Goal: Task Accomplishment & Management: Manage account settings

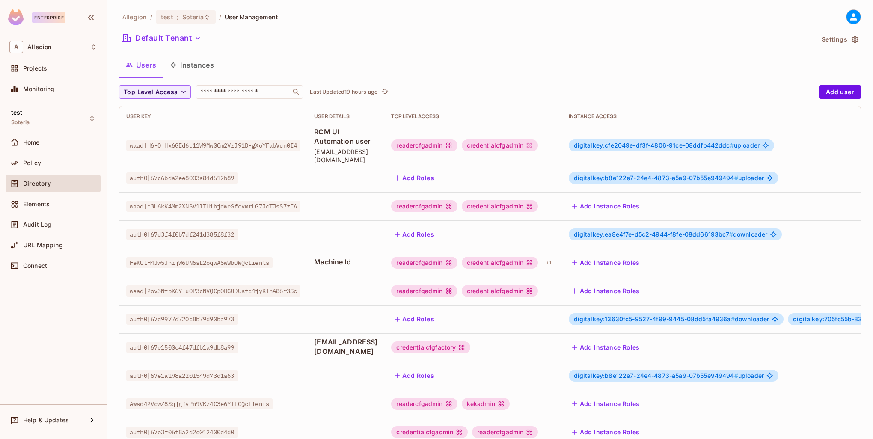
scroll to position [0, 241]
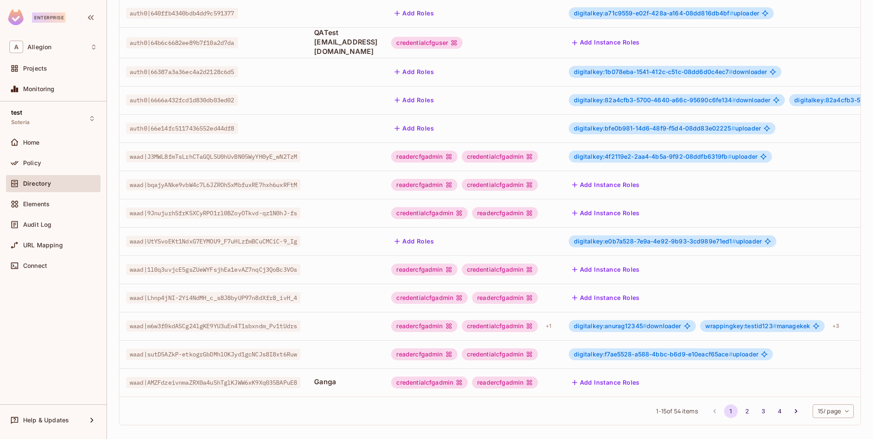
scroll to position [165, 0]
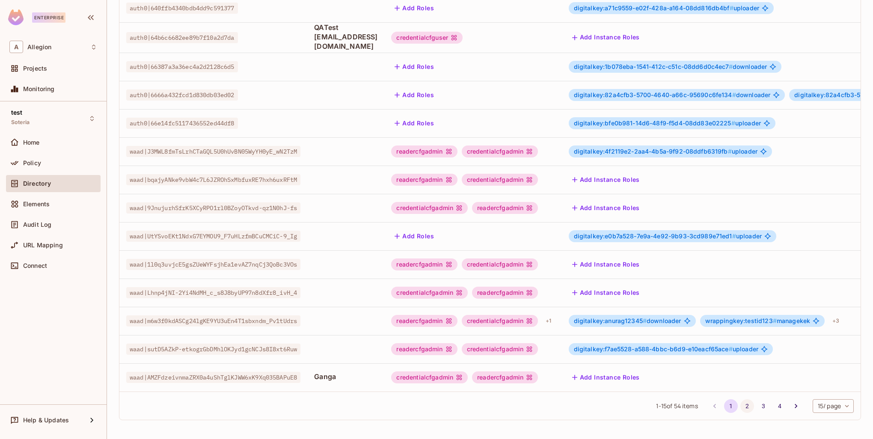
click at [742, 408] on button "2" at bounding box center [748, 406] width 14 height 14
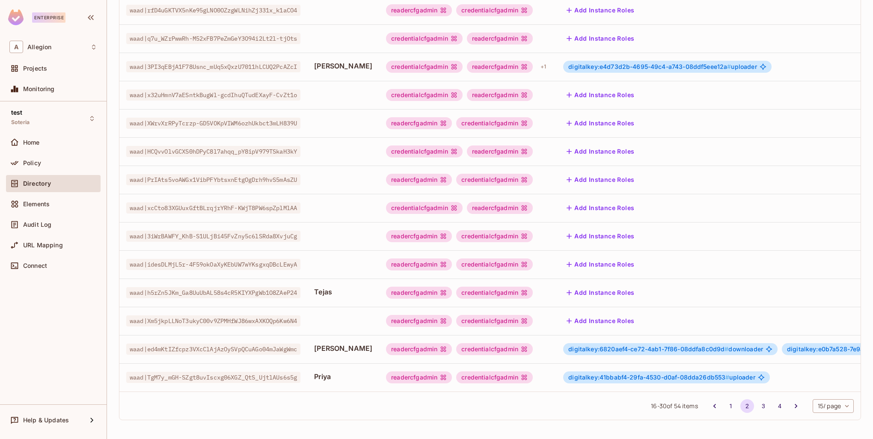
click at [772, 406] on li "4" at bounding box center [780, 406] width 16 height 14
click at [760, 407] on button "3" at bounding box center [764, 406] width 14 height 14
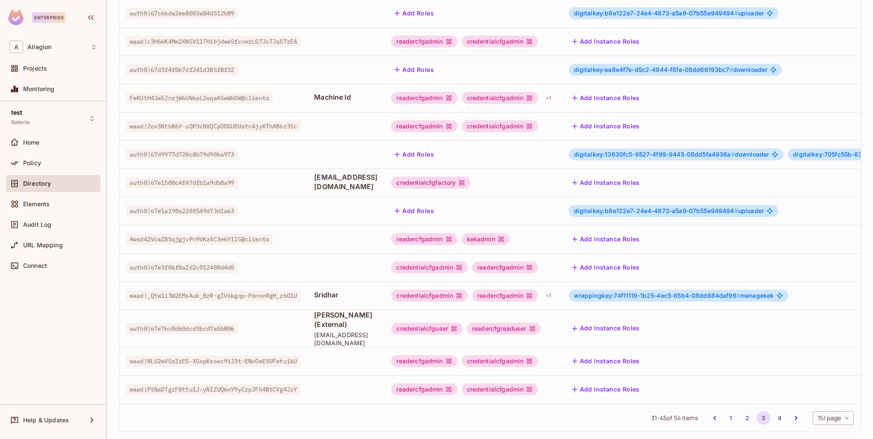
click at [660, 292] on span "wrappingkey:74f11119-1b25-4ec5-85b4-08dd684daf96 #" at bounding box center [657, 295] width 167 height 7
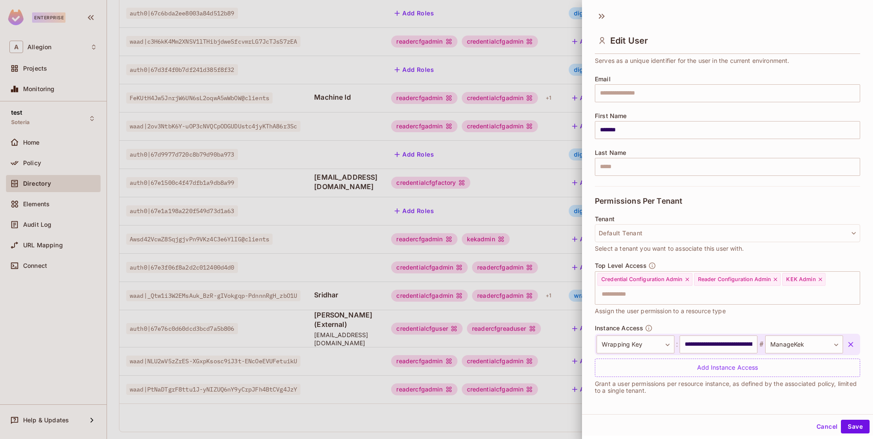
click at [847, 342] on icon "button" at bounding box center [851, 344] width 9 height 9
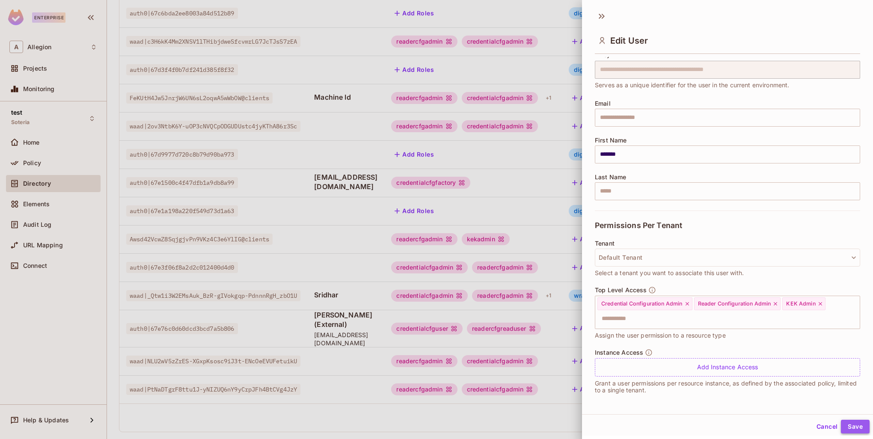
click at [855, 430] on button "Save" at bounding box center [855, 427] width 29 height 14
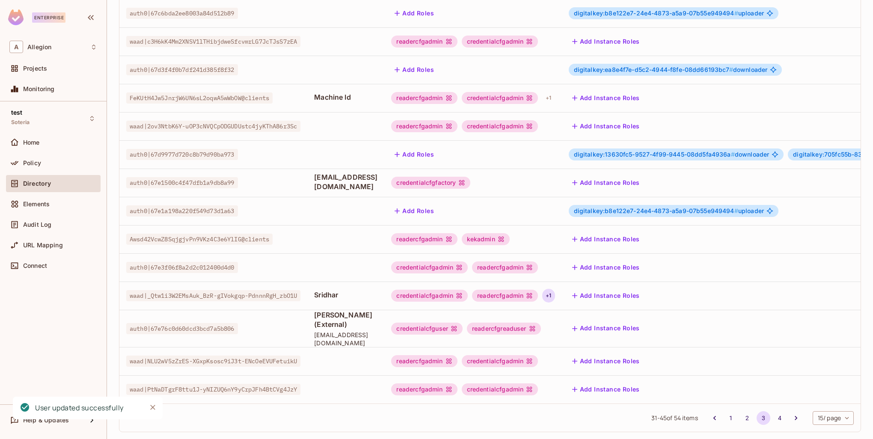
click at [555, 289] on div "+ 1" at bounding box center [548, 296] width 12 height 14
click at [548, 287] on div at bounding box center [436, 219] width 873 height 439
click at [538, 290] on div "readercfgadmin" at bounding box center [505, 296] width 66 height 12
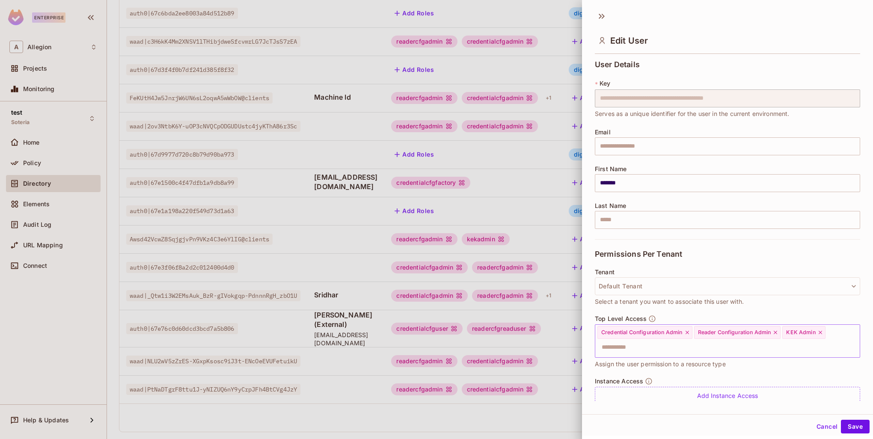
click at [821, 332] on icon at bounding box center [820, 332] width 3 height 3
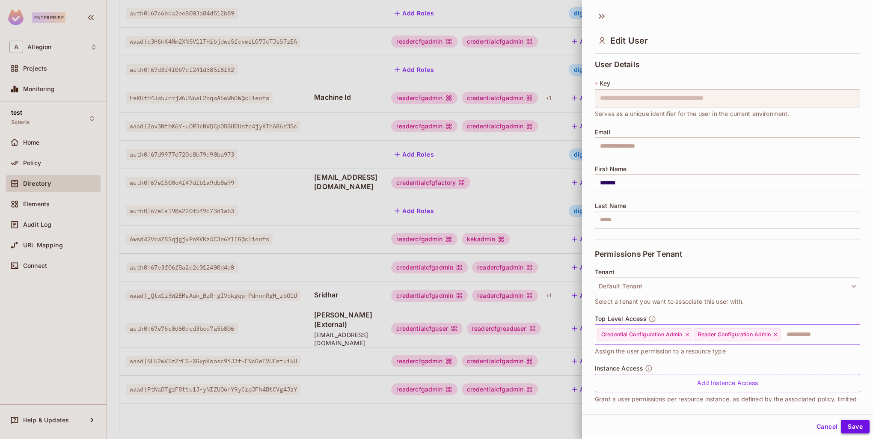
click at [851, 431] on button "Save" at bounding box center [855, 427] width 29 height 14
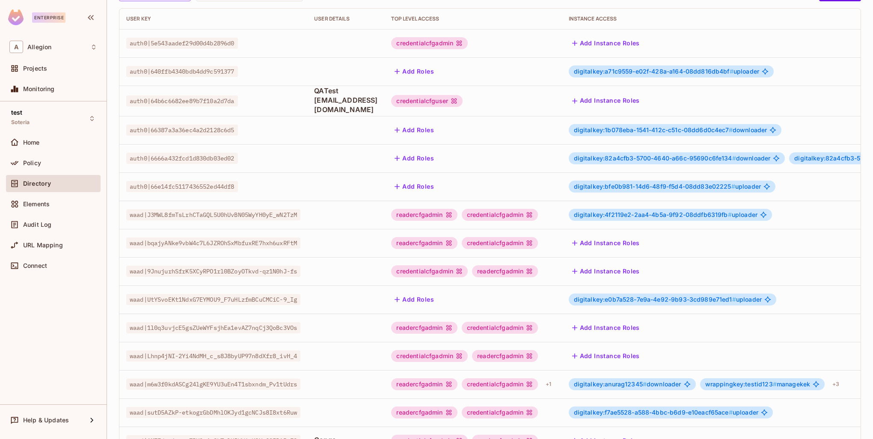
scroll to position [165, 0]
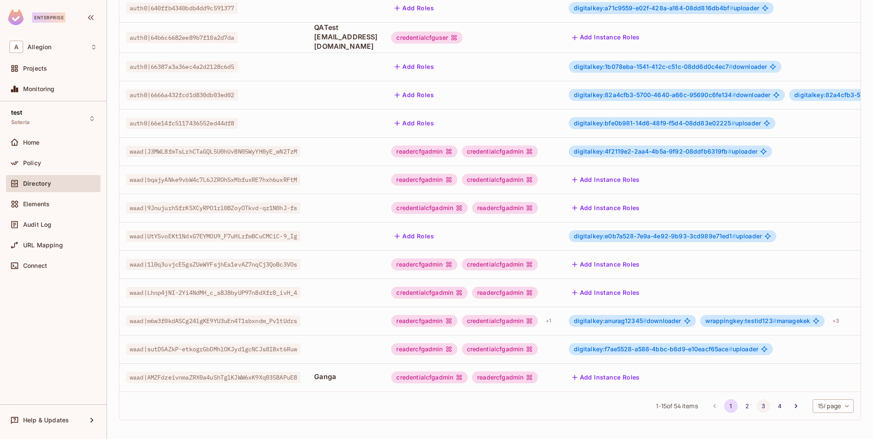
click at [757, 407] on button "3" at bounding box center [764, 406] width 14 height 14
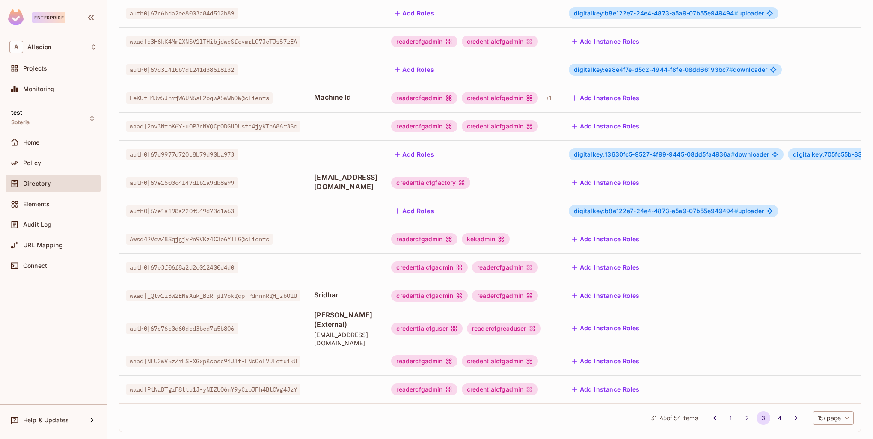
click at [562, 292] on td "credentialcfgadmin readercfgadmin" at bounding box center [472, 296] width 177 height 28
click at [634, 289] on button "Add Instance Roles" at bounding box center [606, 296] width 74 height 14
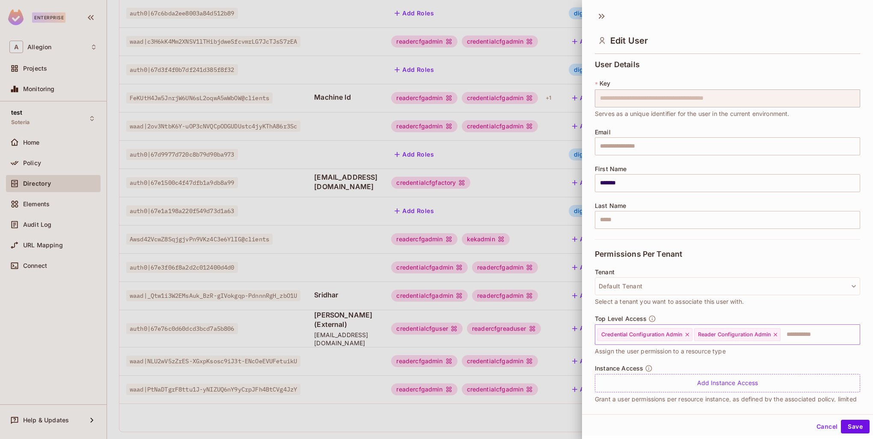
click at [814, 336] on input "text" at bounding box center [813, 334] width 62 height 17
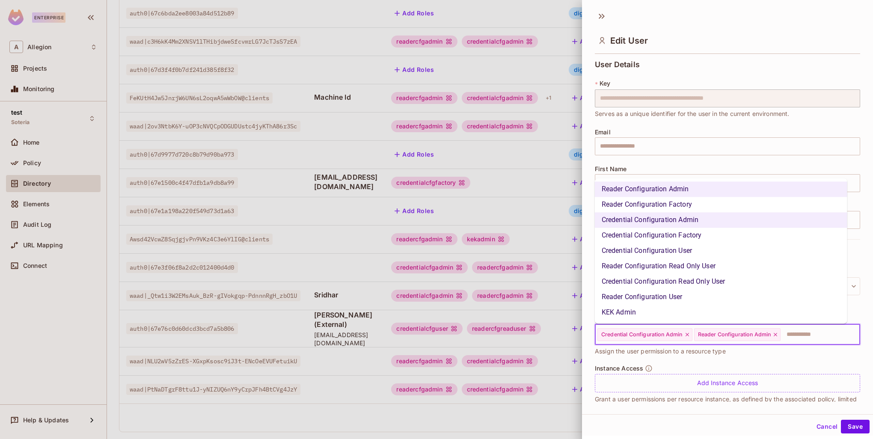
click at [660, 313] on li "KEK Admin" at bounding box center [721, 312] width 253 height 15
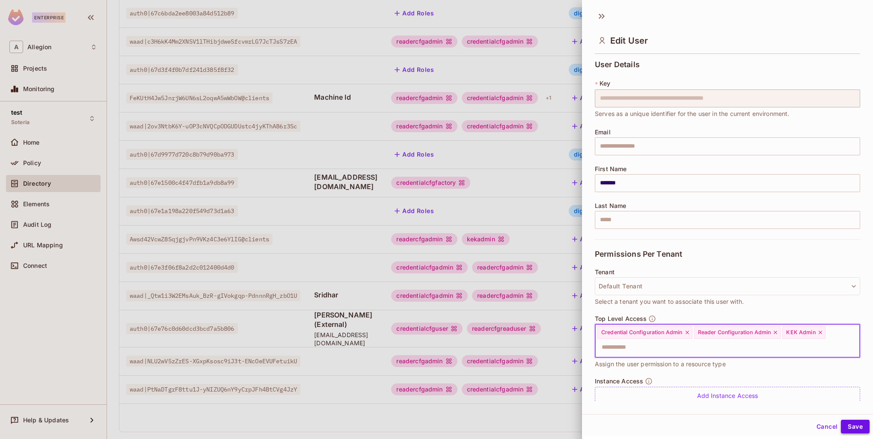
click at [843, 425] on button "Save" at bounding box center [855, 427] width 29 height 14
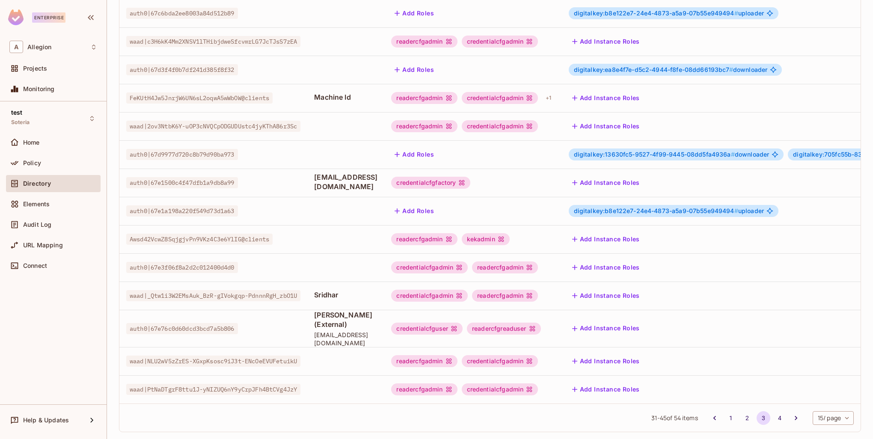
click at [378, 331] on span "[EMAIL_ADDRESS][DOMAIN_NAME]" at bounding box center [345, 339] width 63 height 16
drag, startPoint x: 319, startPoint y: 307, endPoint x: 405, endPoint y: 321, distance: 86.7
click at [384, 321] on td "Shah (External) shah.allegion@gmail.com" at bounding box center [345, 328] width 77 height 37
click at [384, 328] on td "Shah (External) shah.allegion@gmail.com" at bounding box center [345, 328] width 77 height 37
click at [741, 411] on button "2" at bounding box center [748, 418] width 14 height 14
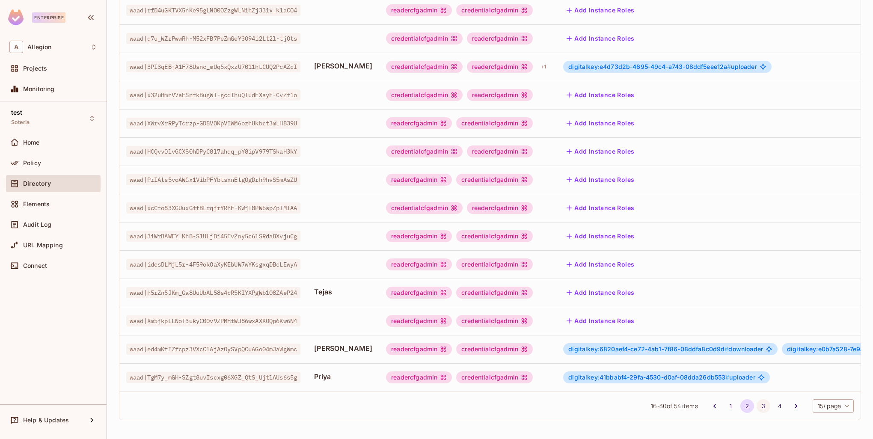
click at [757, 407] on button "3" at bounding box center [764, 406] width 14 height 14
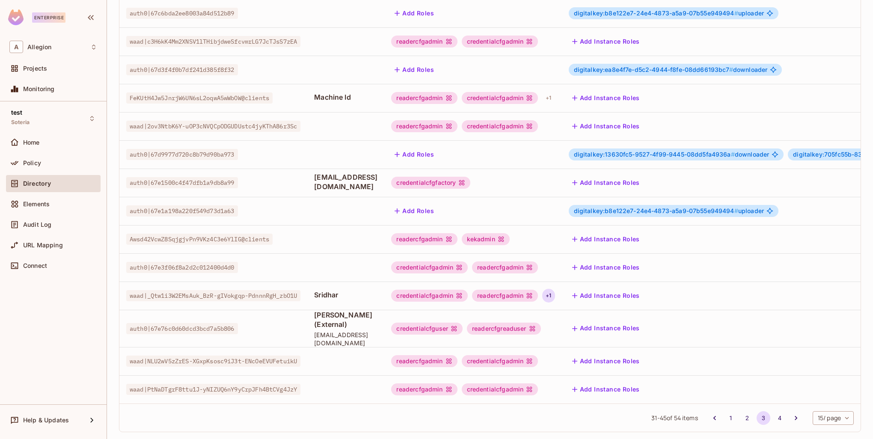
click at [555, 289] on div "+ 1" at bounding box center [548, 296] width 12 height 14
click at [588, 281] on div at bounding box center [436, 219] width 873 height 439
click at [555, 289] on div "+ 1" at bounding box center [548, 296] width 12 height 14
click at [591, 287] on div at bounding box center [436, 219] width 873 height 439
drag, startPoint x: 437, startPoint y: 287, endPoint x: 495, endPoint y: 288, distance: 58.7
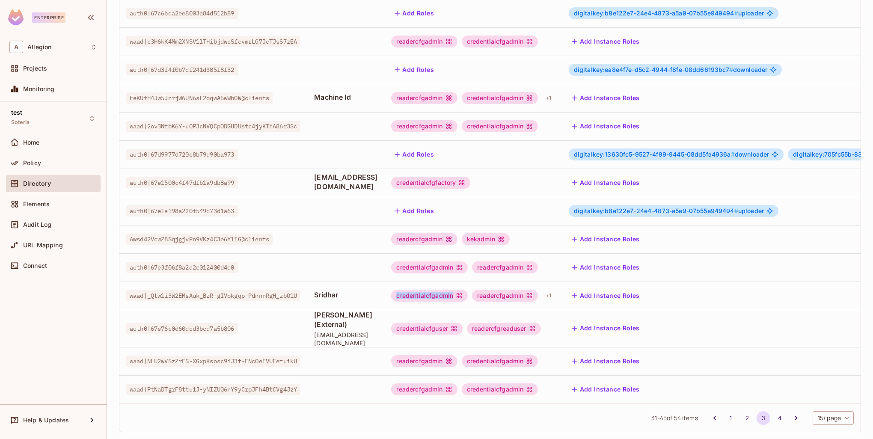
click at [468, 290] on div "credentialcfgadmin" at bounding box center [429, 296] width 77 height 12
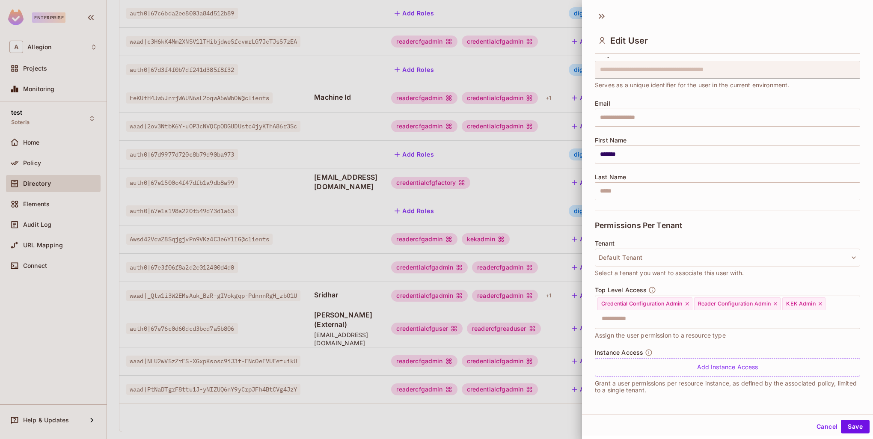
scroll to position [0, 0]
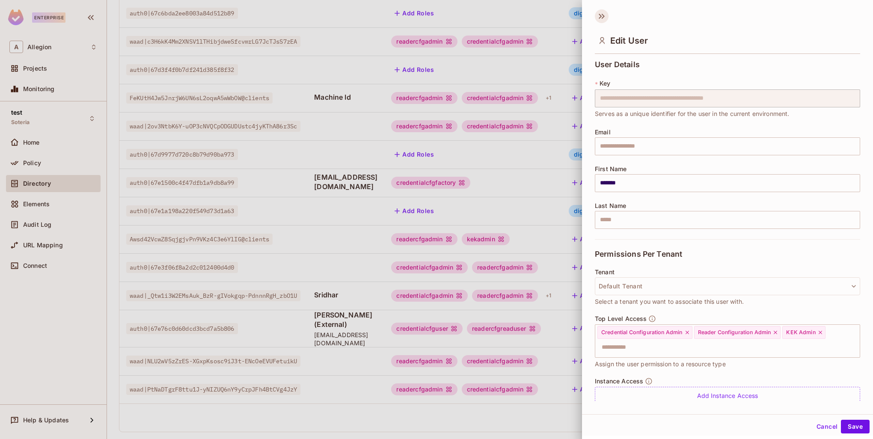
click at [604, 13] on icon at bounding box center [602, 16] width 14 height 14
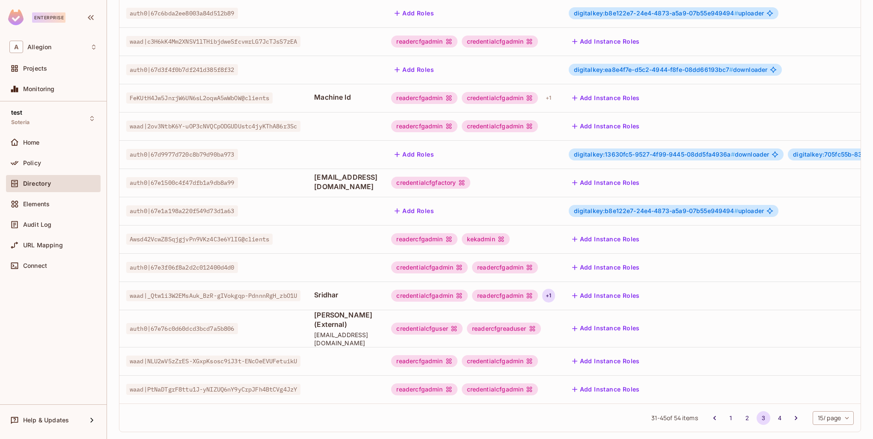
click at [555, 289] on div "+ 1" at bounding box center [548, 296] width 12 height 14
click at [595, 285] on div at bounding box center [436, 219] width 873 height 439
drag, startPoint x: 438, startPoint y: 287, endPoint x: 500, endPoint y: 287, distance: 61.2
click at [468, 290] on div "credentialcfgadmin" at bounding box center [429, 296] width 77 height 12
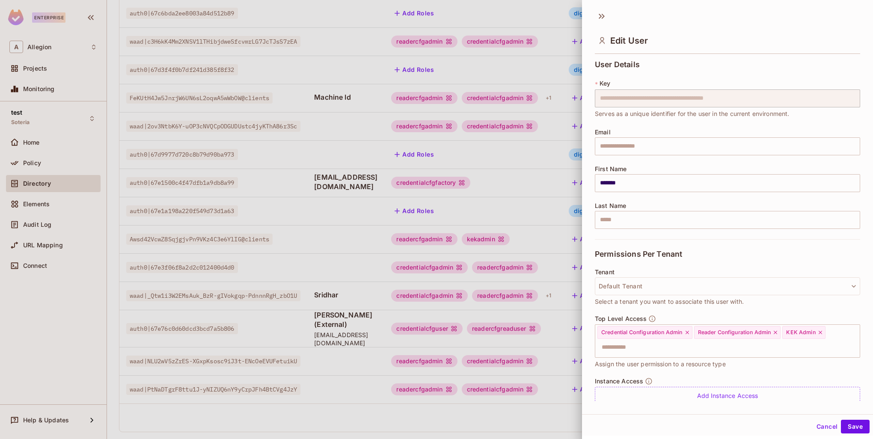
click at [537, 299] on div at bounding box center [436, 219] width 873 height 439
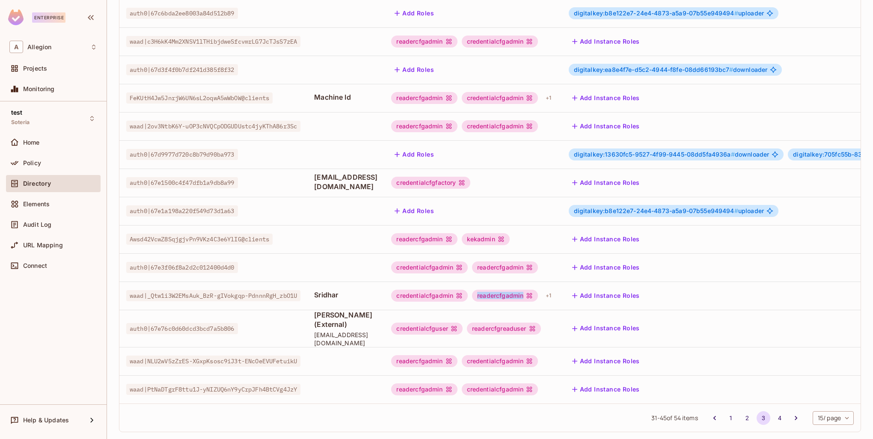
drag, startPoint x: 517, startPoint y: 287, endPoint x: 572, endPoint y: 287, distance: 54.8
click at [538, 290] on div "readercfgadmin" at bounding box center [505, 296] width 66 height 12
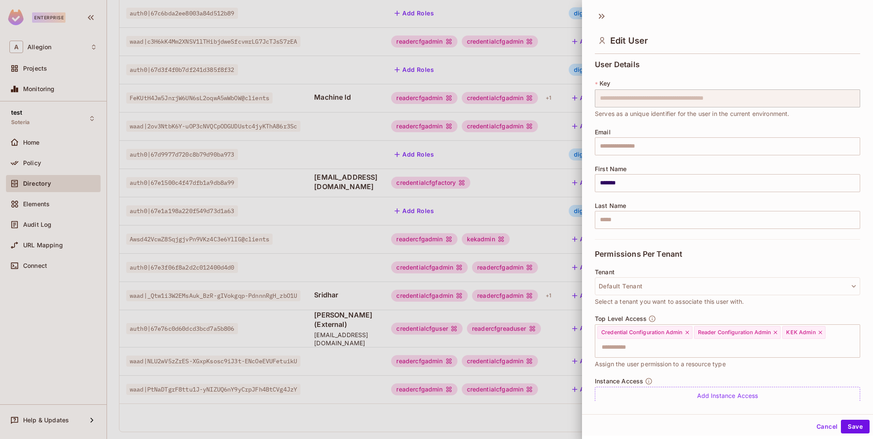
click at [552, 299] on div at bounding box center [436, 219] width 873 height 439
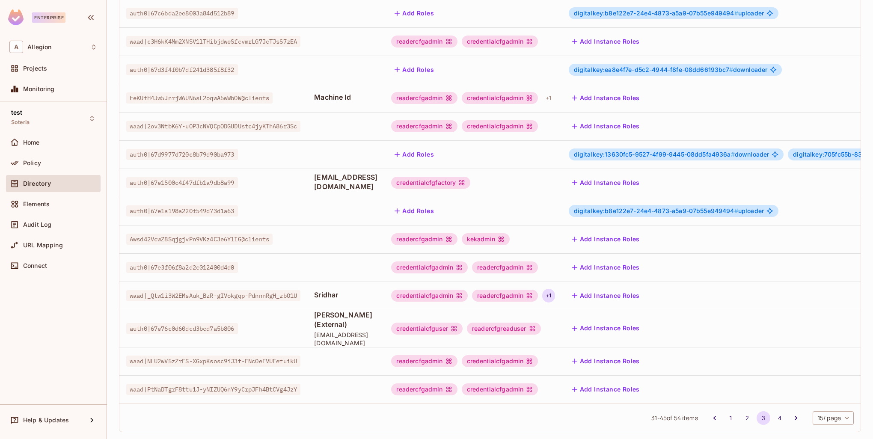
click at [555, 289] on div "+ 1" at bounding box center [548, 296] width 12 height 14
click at [531, 295] on div at bounding box center [436, 219] width 873 height 439
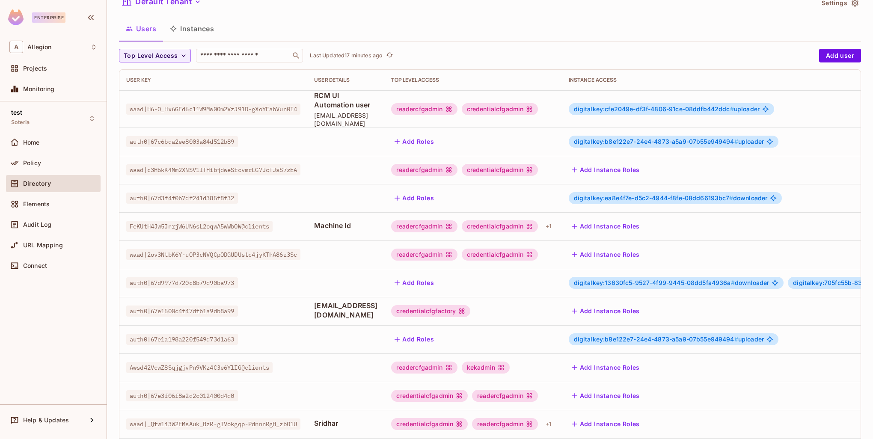
scroll to position [122, 0]
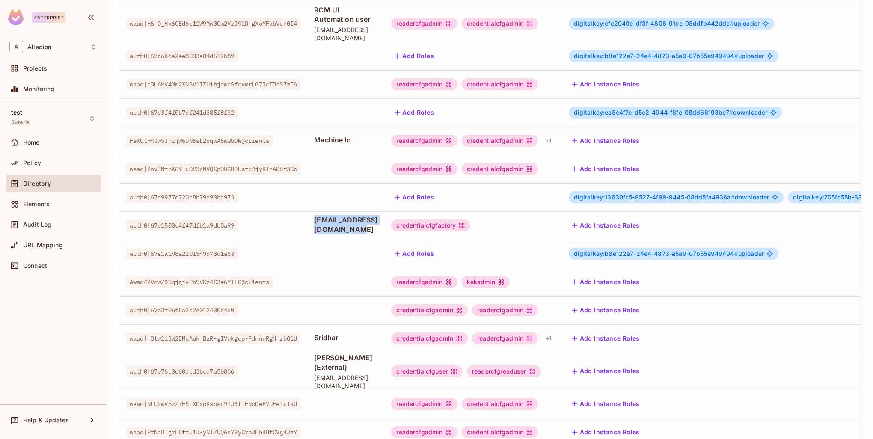
drag, startPoint x: 384, startPoint y: 218, endPoint x: 419, endPoint y: 218, distance: 34.7
click at [378, 218] on span "[EMAIL_ADDRESS][DOMAIN_NAME]" at bounding box center [345, 224] width 63 height 19
copy span "[EMAIL_ADDRESS][DOMAIN_NAME]"
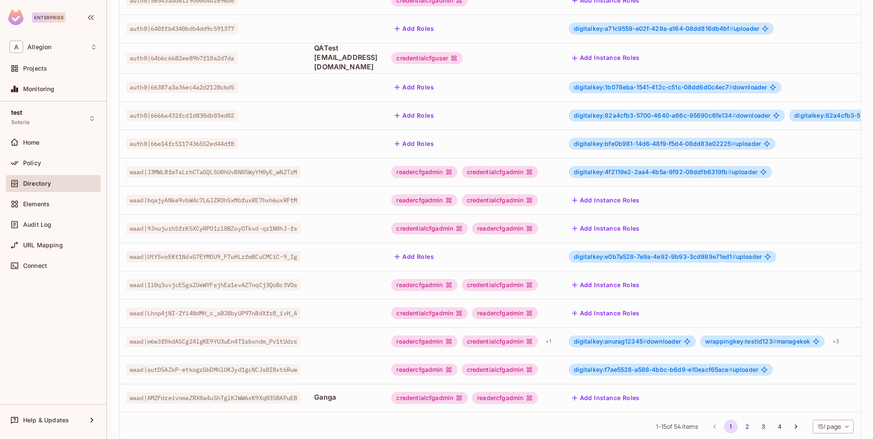
scroll to position [165, 0]
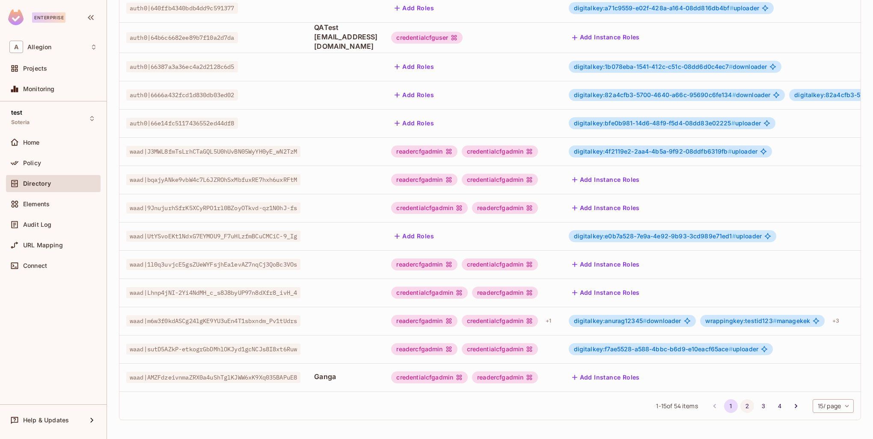
click at [741, 408] on button "2" at bounding box center [748, 406] width 14 height 14
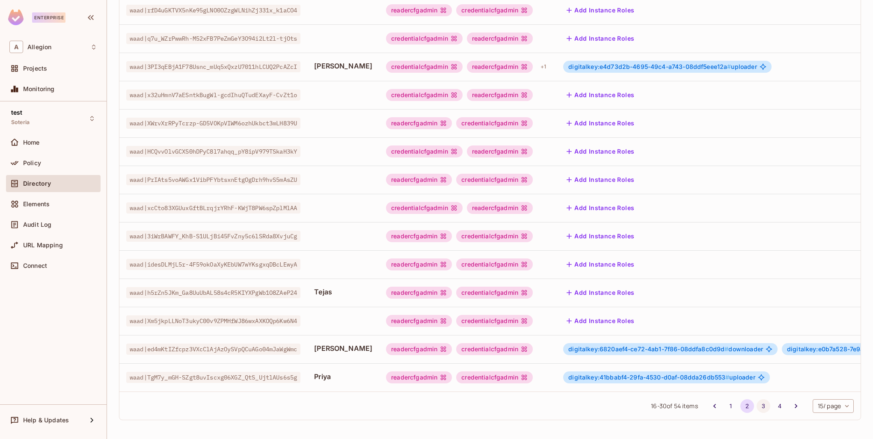
click at [759, 409] on button "3" at bounding box center [764, 406] width 14 height 14
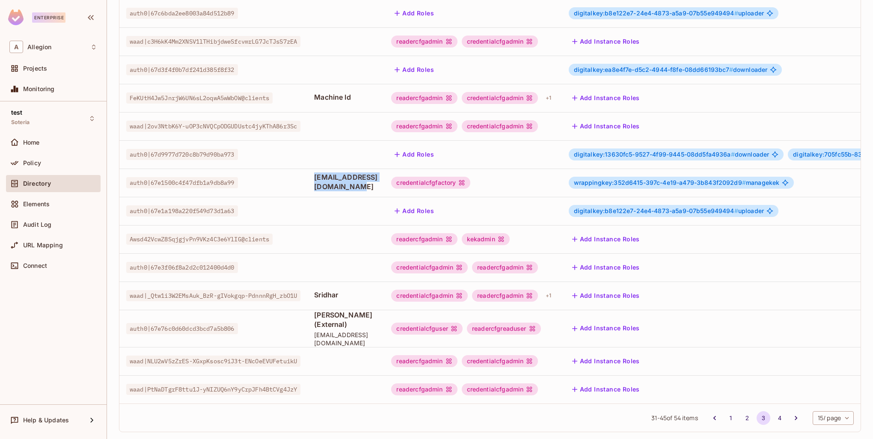
drag, startPoint x: 418, startPoint y: 171, endPoint x: 297, endPoint y: 170, distance: 121.2
click at [297, 170] on tr "auth0|67e1500c4f47dfb1a9db8a99 externalrcm@mailinator.com credentialcfgfactory …" at bounding box center [587, 183] width 936 height 28
click at [364, 205] on td at bounding box center [345, 211] width 77 height 28
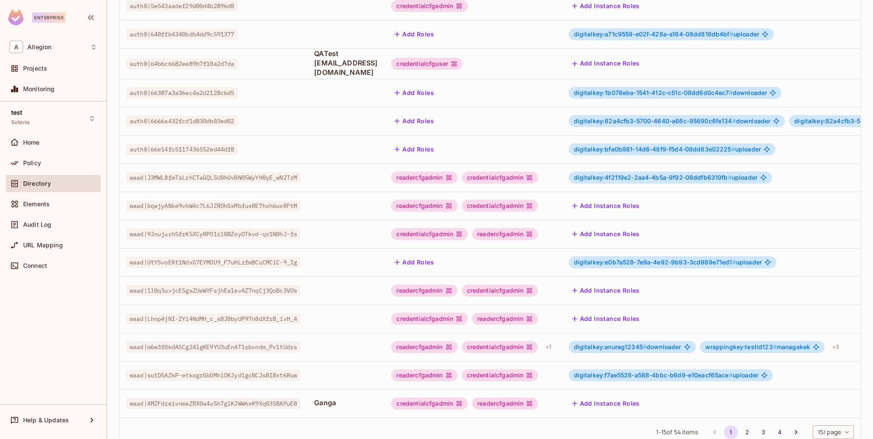
scroll to position [165, 0]
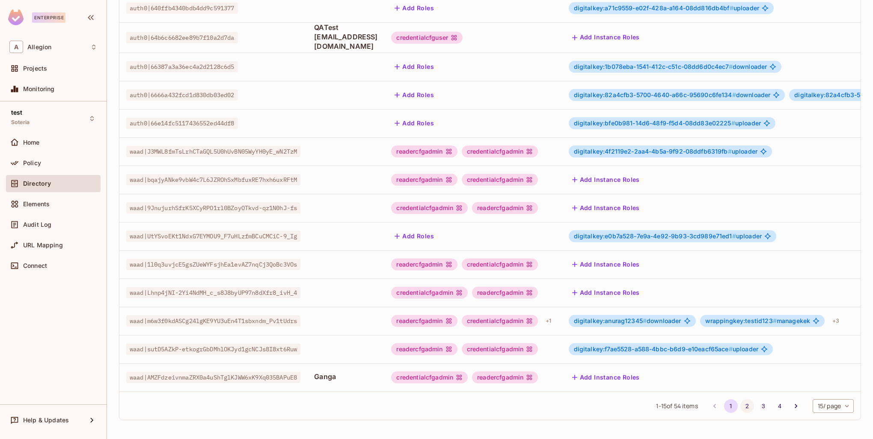
click at [741, 403] on button "2" at bounding box center [748, 406] width 14 height 14
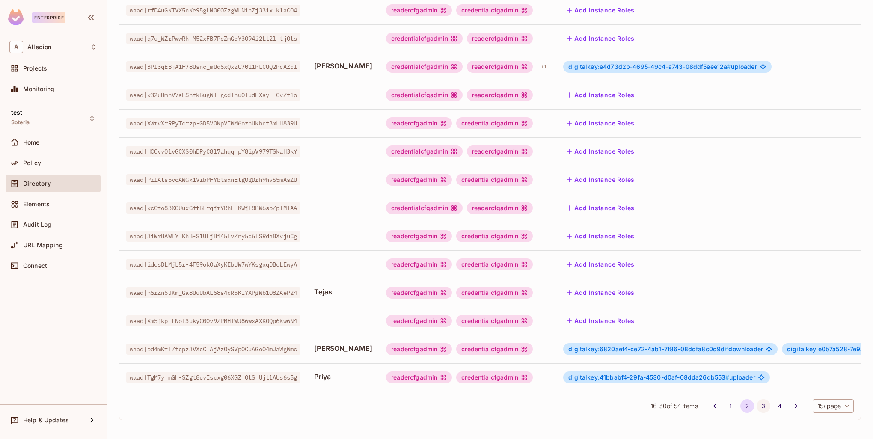
click at [757, 404] on button "3" at bounding box center [764, 406] width 14 height 14
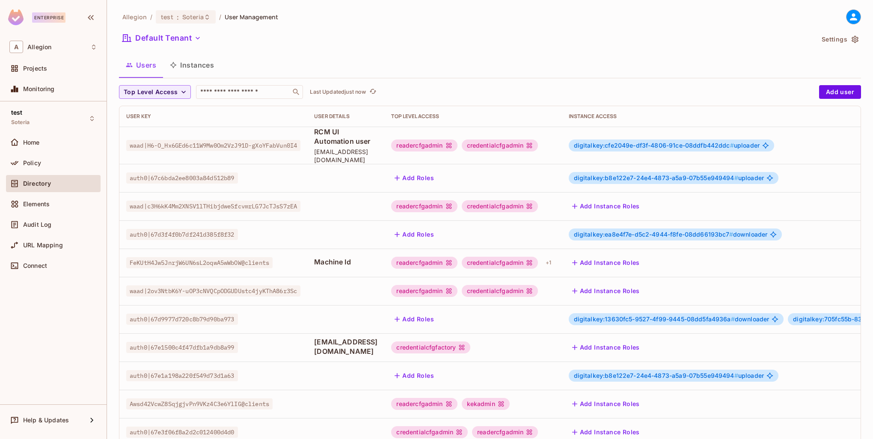
scroll to position [128, 0]
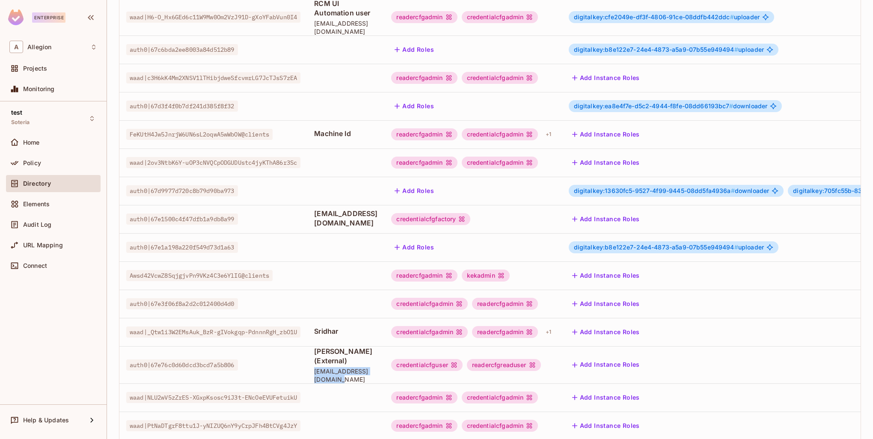
drag, startPoint x: 323, startPoint y: 359, endPoint x: 404, endPoint y: 360, distance: 81.4
click at [378, 367] on span "[EMAIL_ADDRESS][DOMAIN_NAME]" at bounding box center [345, 375] width 63 height 16
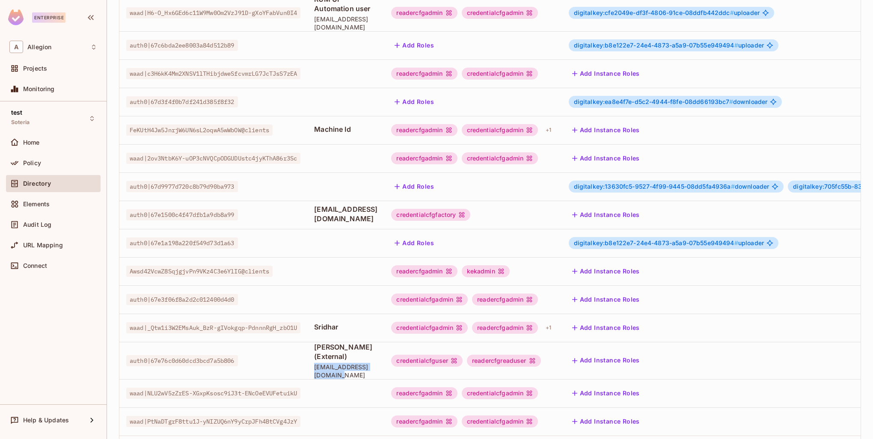
scroll to position [165, 0]
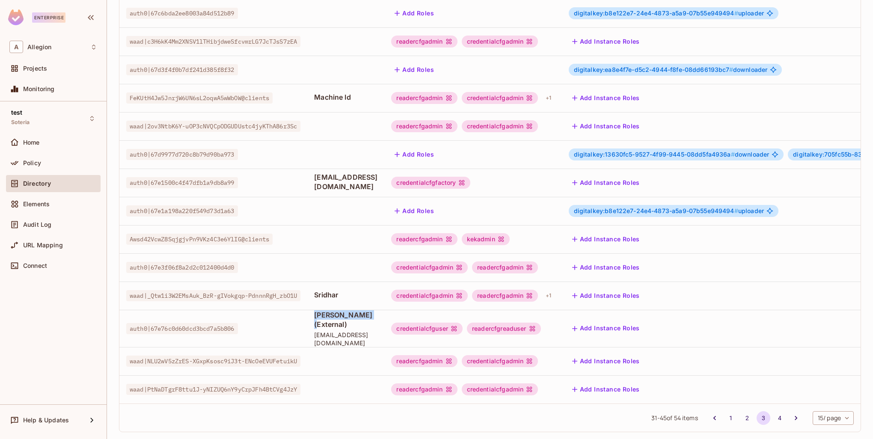
drag, startPoint x: 322, startPoint y: 310, endPoint x: 402, endPoint y: 310, distance: 79.6
click at [378, 310] on span "[PERSON_NAME] (External)" at bounding box center [345, 319] width 63 height 19
drag, startPoint x: 314, startPoint y: 321, endPoint x: 406, endPoint y: 323, distance: 92.1
click at [406, 323] on tr "auth0|67e76c0d60dcd3bcd7a5b806 Shah (External) shah.allegion@gmail.com credenti…" at bounding box center [587, 328] width 936 height 37
click at [359, 310] on span "[PERSON_NAME] (External)" at bounding box center [345, 319] width 63 height 19
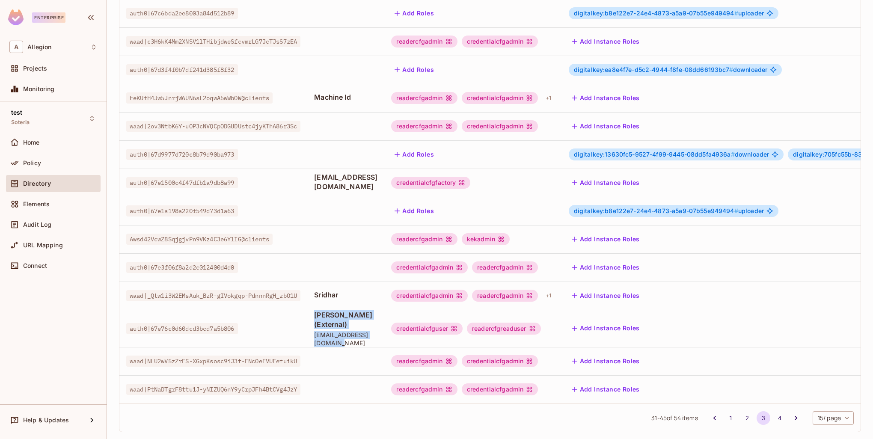
drag, startPoint x: 315, startPoint y: 309, endPoint x: 414, endPoint y: 323, distance: 99.9
click at [414, 323] on tr "auth0|67e76c0d60dcd3bcd7a5b806 Shah (External) shah.allegion@gmail.com credenti…" at bounding box center [587, 328] width 936 height 37
click at [384, 347] on td at bounding box center [345, 361] width 77 height 28
drag, startPoint x: 399, startPoint y: 322, endPoint x: 315, endPoint y: 320, distance: 84.4
click at [315, 320] on tr "auth0|67e76c0d60dcd3bcd7a5b806 Shah (External) shah.allegion@gmail.com credenti…" at bounding box center [587, 328] width 936 height 37
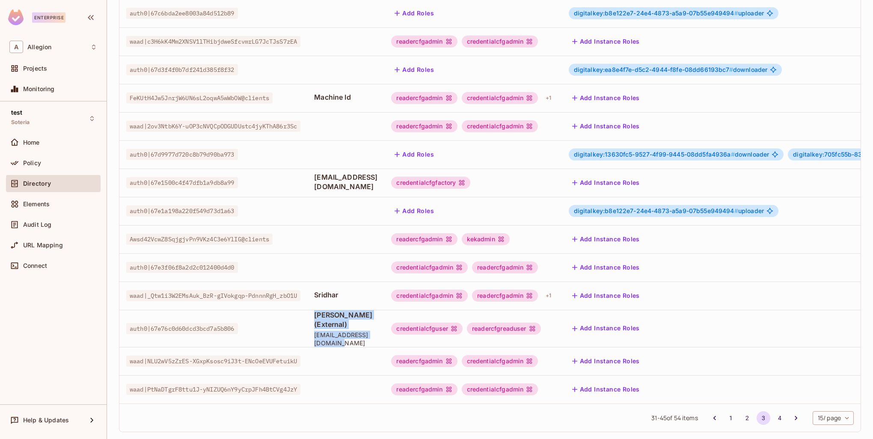
click at [319, 310] on td "Shah (External) shah.allegion@gmail.com" at bounding box center [345, 328] width 77 height 37
drag, startPoint x: 319, startPoint y: 306, endPoint x: 406, endPoint y: 324, distance: 89.5
click at [384, 324] on td "Shah (External) shah.allegion@gmail.com" at bounding box center [345, 328] width 77 height 37
click at [384, 347] on td at bounding box center [345, 361] width 77 height 28
drag, startPoint x: 404, startPoint y: 321, endPoint x: 310, endPoint y: 307, distance: 94.7
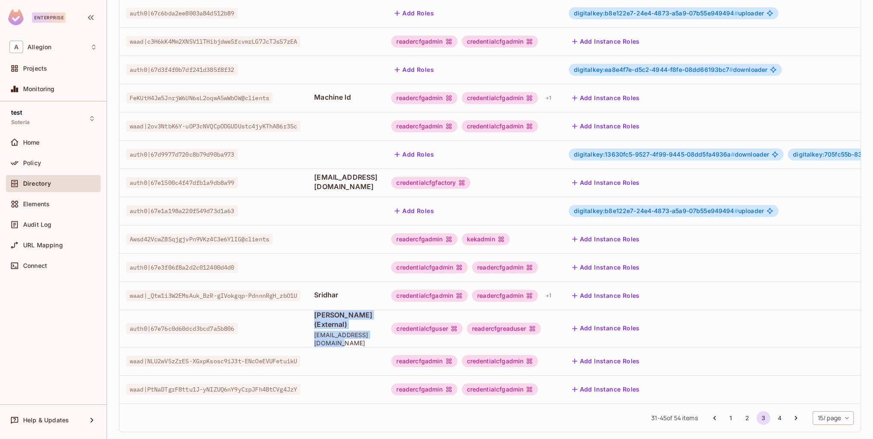
click at [310, 310] on tr "auth0|67e76c0d60dcd3bcd7a5b806 Shah (External) shah.allegion@gmail.com credenti…" at bounding box center [587, 328] width 936 height 37
click at [307, 322] on td "auth0|67e76c0d60dcd3bcd7a5b806" at bounding box center [213, 328] width 188 height 37
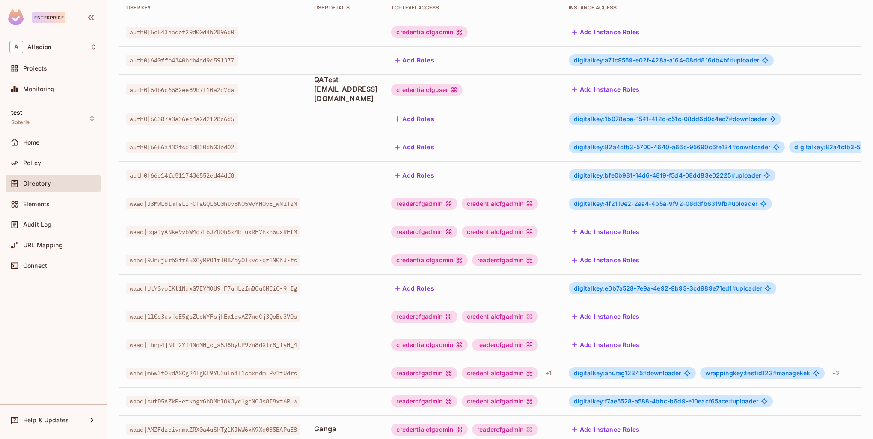
scroll to position [165, 0]
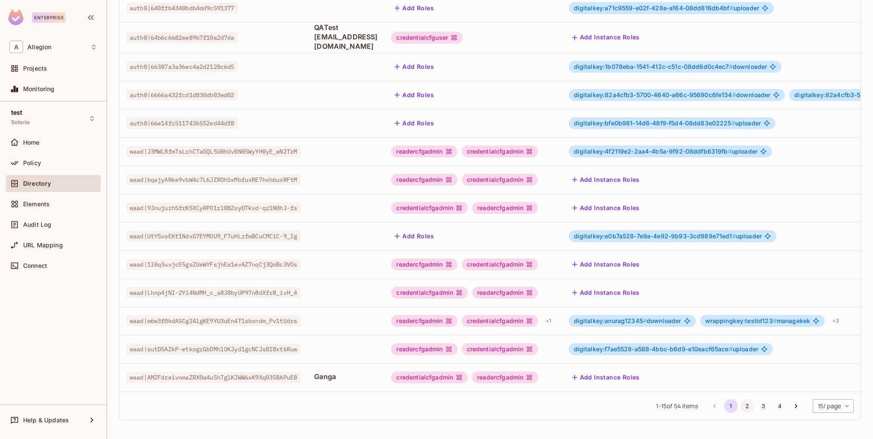
click at [741, 408] on button "2" at bounding box center [748, 406] width 14 height 14
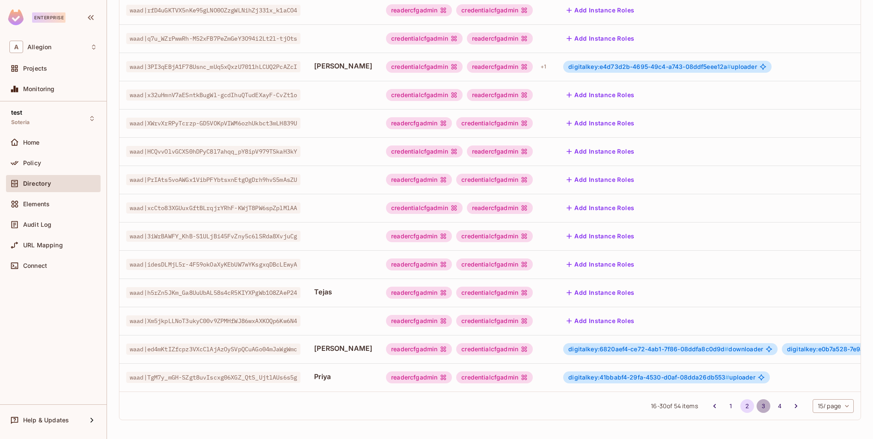
click at [757, 403] on button "3" at bounding box center [764, 406] width 14 height 14
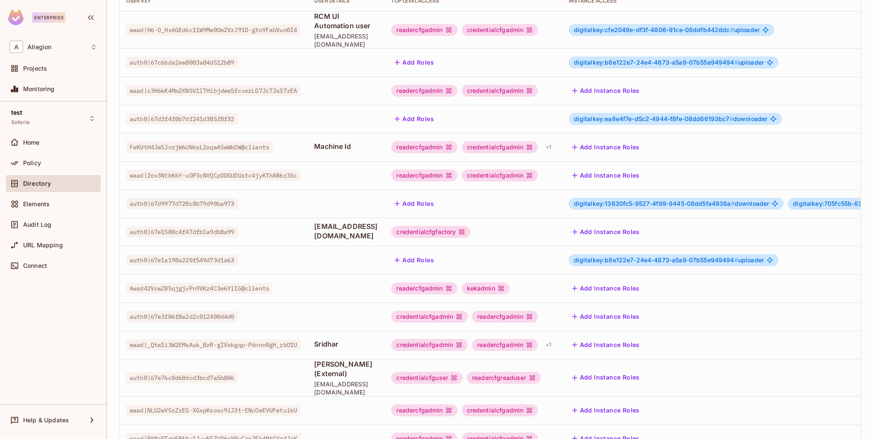
scroll to position [128, 0]
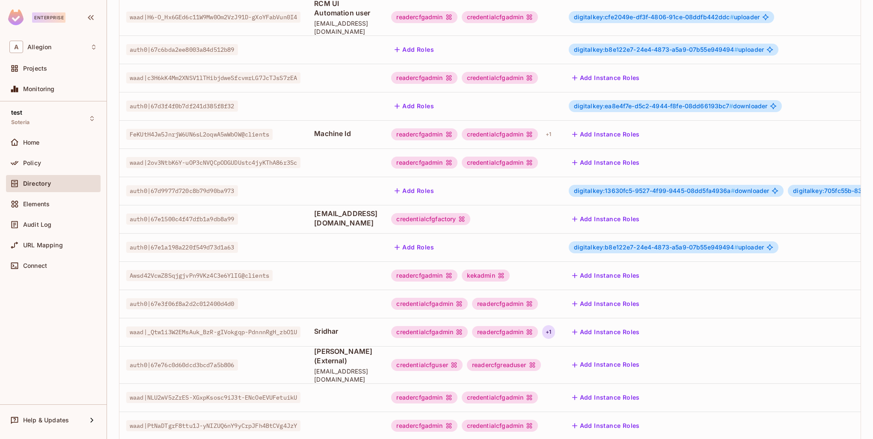
click at [555, 325] on div "+ 1" at bounding box center [548, 332] width 12 height 14
click at [589, 323] on div at bounding box center [436, 219] width 873 height 439
click at [538, 326] on div "readercfgadmin" at bounding box center [505, 332] width 66 height 12
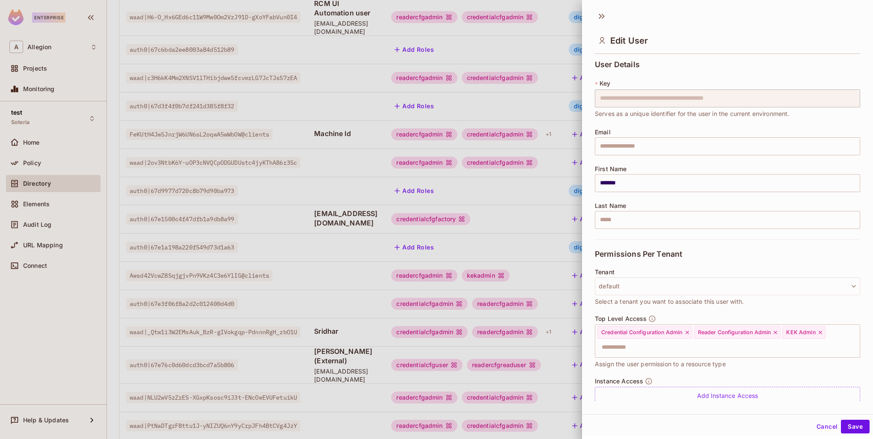
click at [524, 324] on div at bounding box center [436, 219] width 873 height 439
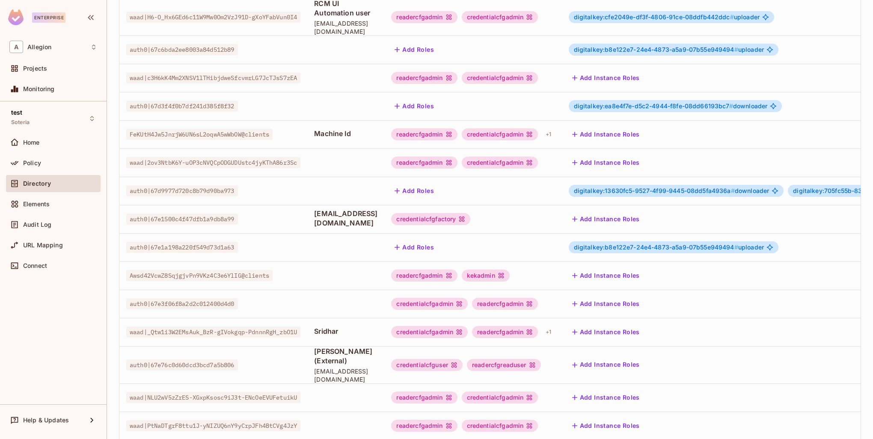
click at [529, 326] on div "readercfgadmin" at bounding box center [505, 332] width 66 height 12
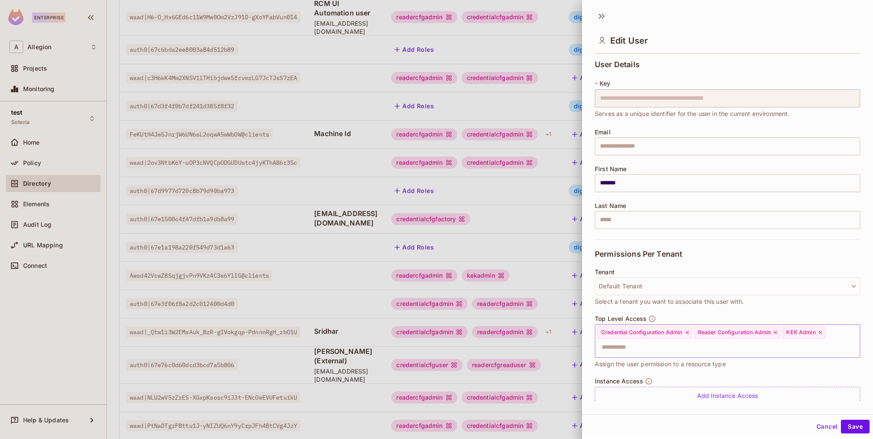
click at [680, 344] on input "text" at bounding box center [720, 347] width 247 height 17
click at [852, 335] on div "**********" at bounding box center [727, 229] width 291 height 345
click at [414, 250] on div at bounding box center [436, 219] width 873 height 439
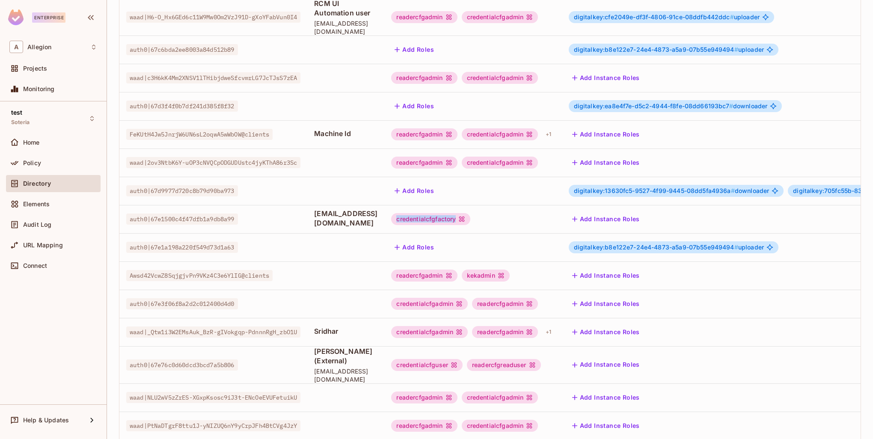
drag, startPoint x: 439, startPoint y: 210, endPoint x: 498, endPoint y: 209, distance: 59.1
click at [471, 213] on div "credentialcfgfactory" at bounding box center [430, 219] width 79 height 12
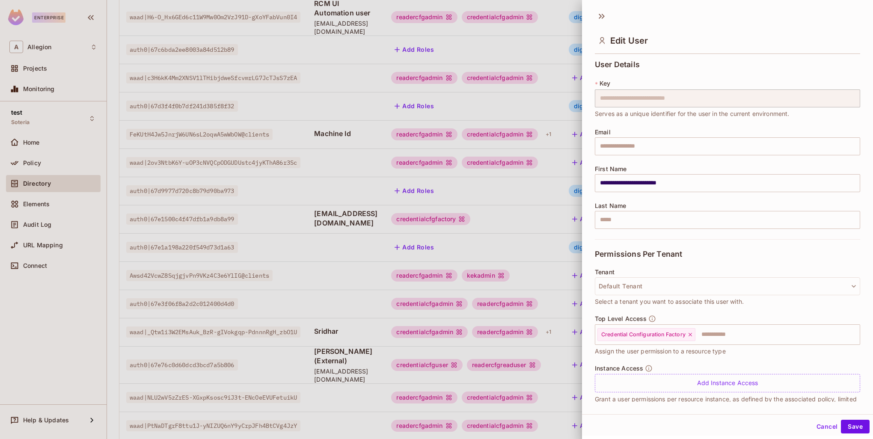
click at [543, 212] on div at bounding box center [436, 219] width 873 height 439
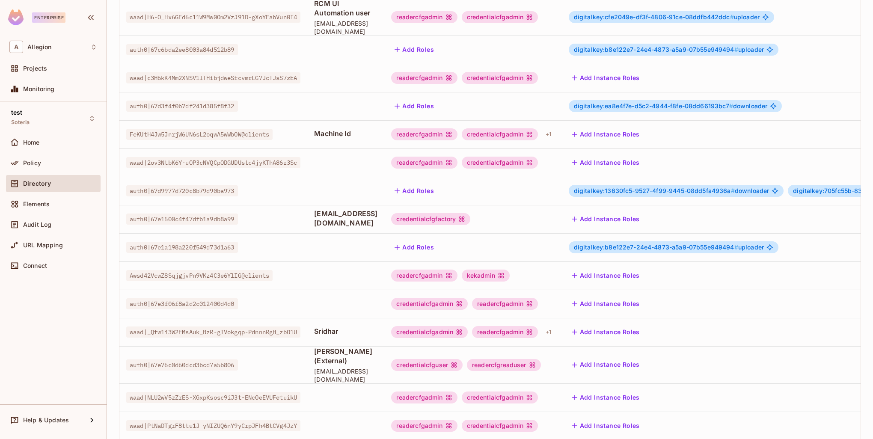
click at [522, 213] on div "credentialcfgfactory" at bounding box center [473, 219] width 164 height 12
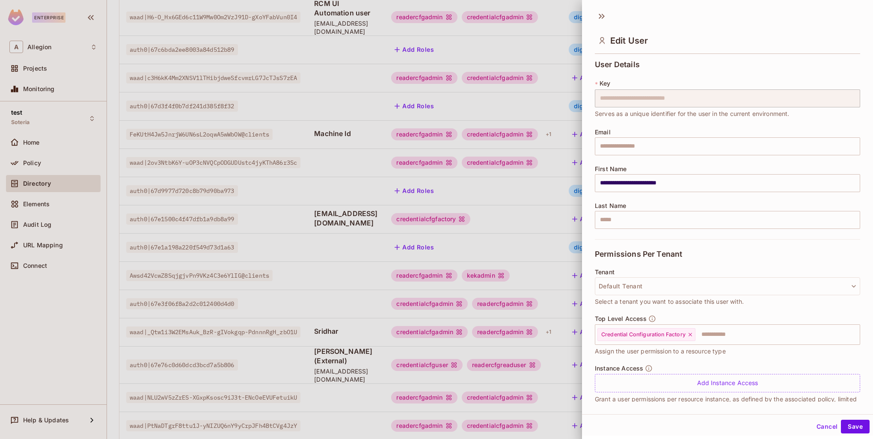
click at [519, 202] on div at bounding box center [436, 219] width 873 height 439
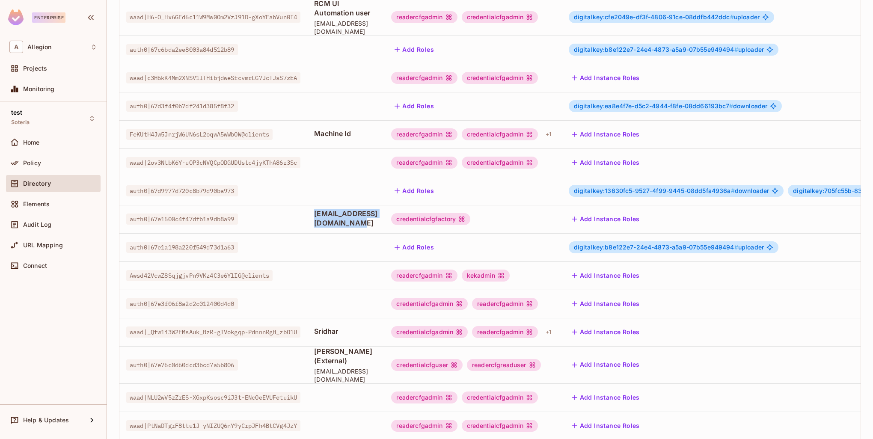
drag, startPoint x: 421, startPoint y: 208, endPoint x: 315, endPoint y: 206, distance: 106.2
click at [315, 206] on tr "auth0|67e1500c4f47dfb1a9db8a99 [EMAIL_ADDRESS][DOMAIN_NAME] credentialcfgfactor…" at bounding box center [587, 219] width 936 height 28
click at [319, 218] on td "[EMAIL_ADDRESS][DOMAIN_NAME]" at bounding box center [345, 219] width 77 height 28
drag, startPoint x: 393, startPoint y: 207, endPoint x: 422, endPoint y: 208, distance: 28.7
click at [384, 208] on td "[EMAIL_ADDRESS][DOMAIN_NAME]" at bounding box center [345, 219] width 77 height 28
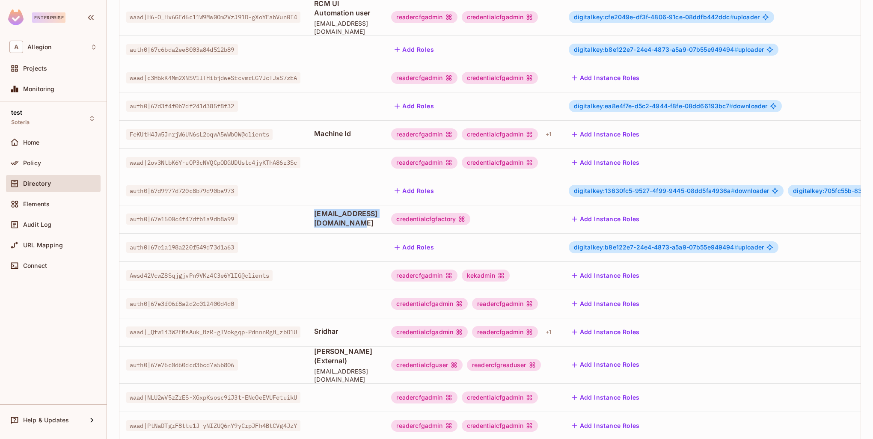
click at [384, 223] on td "[EMAIL_ADDRESS][DOMAIN_NAME]" at bounding box center [345, 219] width 77 height 28
drag, startPoint x: 420, startPoint y: 206, endPoint x: 294, endPoint y: 208, distance: 125.5
click at [294, 208] on tr "auth0|67e1500c4f47dfb1a9db8a99 [EMAIL_ADDRESS][DOMAIN_NAME] credentialcfgfactor…" at bounding box center [587, 219] width 936 height 28
click at [307, 222] on td "auth0|67e1500c4f47dfb1a9db8a99" at bounding box center [213, 219] width 188 height 28
drag, startPoint x: 312, startPoint y: 209, endPoint x: 426, endPoint y: 209, distance: 114.3
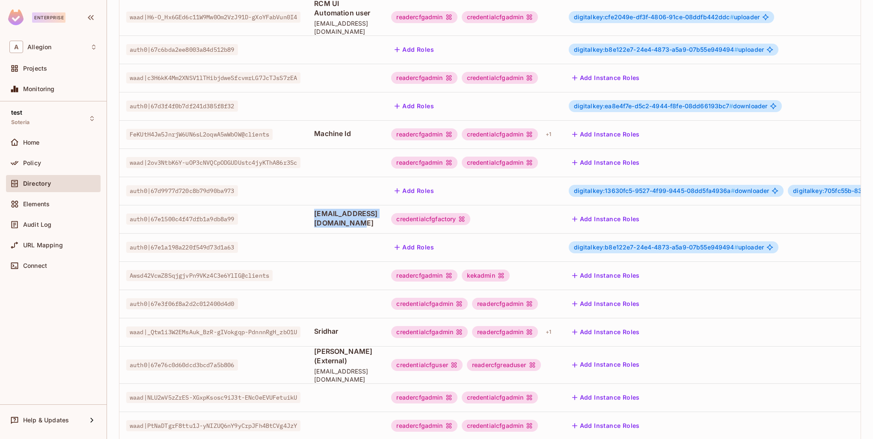
click at [426, 209] on tr "auth0|67e1500c4f47dfb1a9db8a99 [EMAIL_ADDRESS][DOMAIN_NAME] credentialcfgfactor…" at bounding box center [587, 219] width 936 height 28
click at [384, 223] on td "[EMAIL_ADDRESS][DOMAIN_NAME]" at bounding box center [345, 219] width 77 height 28
drag, startPoint x: 420, startPoint y: 208, endPoint x: 291, endPoint y: 210, distance: 128.9
click at [291, 210] on tr "auth0|67e1500c4f47dfb1a9db8a99 [EMAIL_ADDRESS][DOMAIN_NAME] credentialcfgfactor…" at bounding box center [587, 219] width 936 height 28
click at [317, 233] on td at bounding box center [345, 247] width 77 height 28
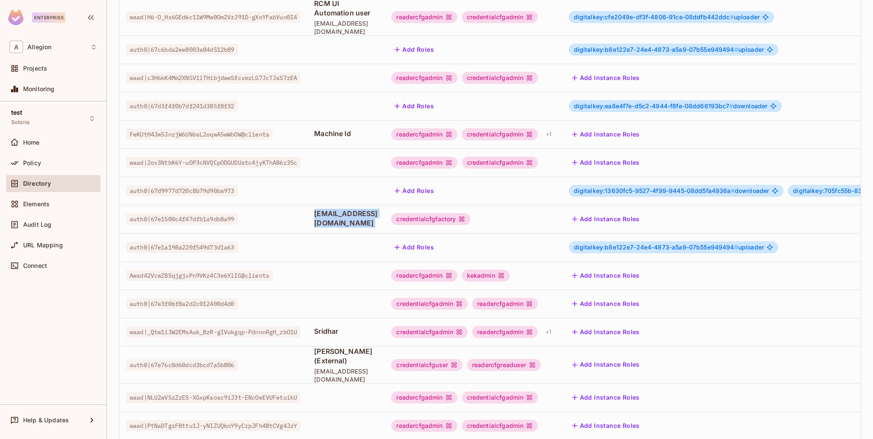
drag, startPoint x: 360, startPoint y: 211, endPoint x: 434, endPoint y: 212, distance: 74.1
click at [434, 212] on tr "auth0|67e1500c4f47dfb1a9db8a99 [EMAIL_ADDRESS][DOMAIN_NAME] credentialcfgfactor…" at bounding box center [587, 219] width 936 height 28
click at [384, 233] on td at bounding box center [345, 247] width 77 height 28
drag, startPoint x: 420, startPoint y: 206, endPoint x: 323, endPoint y: 206, distance: 96.8
click at [323, 209] on span "[EMAIL_ADDRESS][DOMAIN_NAME]" at bounding box center [345, 218] width 63 height 19
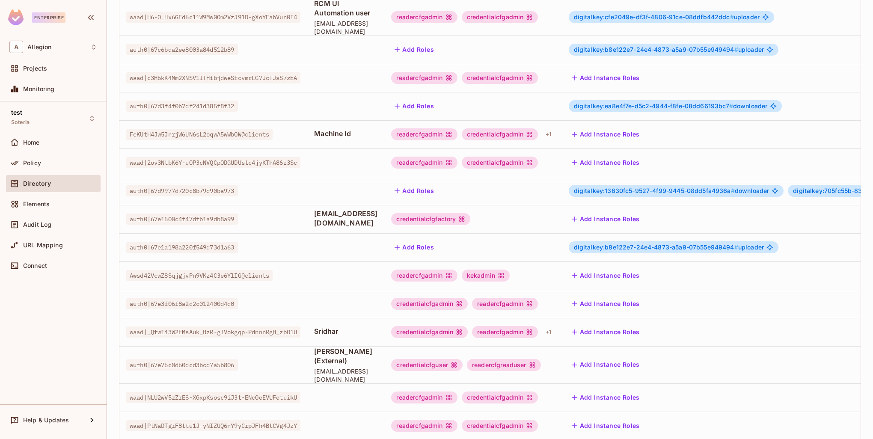
click at [327, 233] on td at bounding box center [345, 247] width 77 height 28
drag, startPoint x: 318, startPoint y: 211, endPoint x: 423, endPoint y: 213, distance: 104.9
click at [384, 213] on td "[EMAIL_ADDRESS][DOMAIN_NAME]" at bounding box center [345, 219] width 77 height 28
click at [384, 233] on td at bounding box center [345, 247] width 77 height 28
drag, startPoint x: 421, startPoint y: 209, endPoint x: 318, endPoint y: 209, distance: 103.2
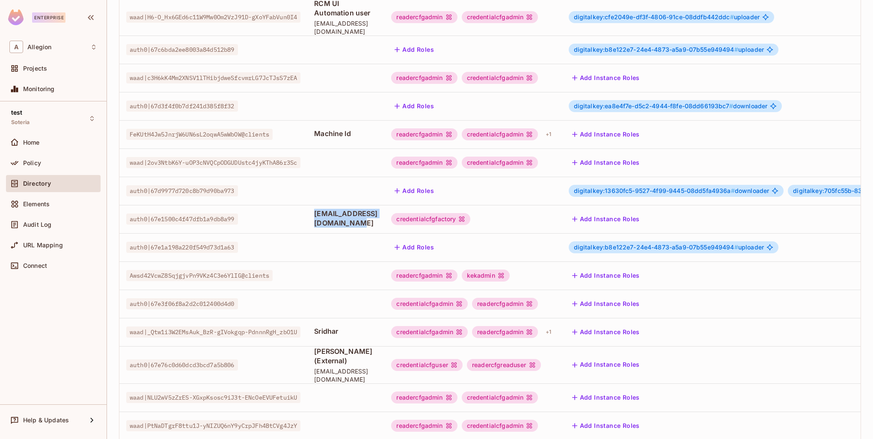
click at [318, 209] on td "[EMAIL_ADDRESS][DOMAIN_NAME]" at bounding box center [345, 219] width 77 height 28
click at [330, 233] on td at bounding box center [345, 247] width 77 height 28
drag, startPoint x: 320, startPoint y: 208, endPoint x: 444, endPoint y: 212, distance: 123.4
click at [444, 212] on tr "auth0|67e1500c4f47dfb1a9db8a99 [EMAIL_ADDRESS][DOMAIN_NAME] credentialcfgfactor…" at bounding box center [587, 219] width 936 height 28
click at [384, 233] on td at bounding box center [345, 247] width 77 height 28
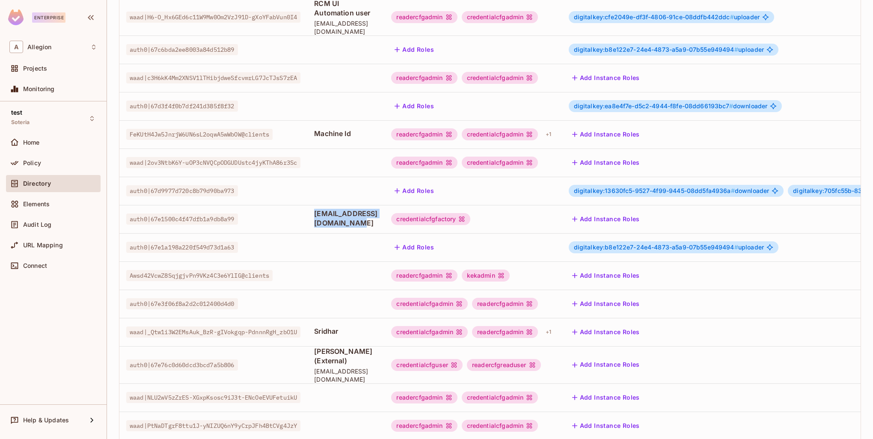
drag, startPoint x: 420, startPoint y: 206, endPoint x: 313, endPoint y: 208, distance: 107.1
click at [313, 208] on tr "auth0|67e1500c4f47dfb1a9db8a99 [EMAIL_ADDRESS][DOMAIN_NAME] credentialcfgfactor…" at bounding box center [587, 219] width 936 height 28
click at [317, 233] on td at bounding box center [345, 247] width 77 height 28
drag, startPoint x: 329, startPoint y: 210, endPoint x: 421, endPoint y: 208, distance: 92.5
click at [384, 208] on td "[EMAIL_ADDRESS][DOMAIN_NAME]" at bounding box center [345, 219] width 77 height 28
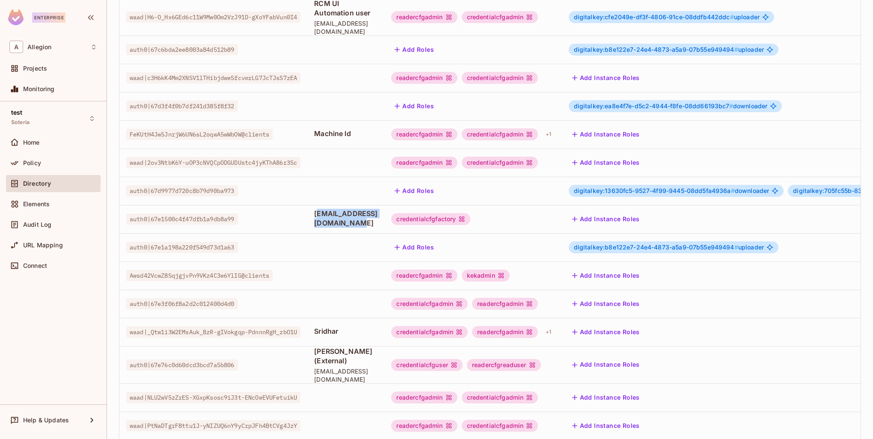
click at [384, 222] on td "[EMAIL_ADDRESS][DOMAIN_NAME]" at bounding box center [345, 219] width 77 height 28
drag, startPoint x: 418, startPoint y: 208, endPoint x: 287, endPoint y: 205, distance: 130.6
click at [287, 205] on tr "auth0|67e1500c4f47dfb1a9db8a99 [EMAIL_ADDRESS][DOMAIN_NAME] credentialcfgfactor…" at bounding box center [587, 219] width 936 height 28
click at [304, 233] on td "auth0|67e1a198a220f549d73d1a63" at bounding box center [213, 247] width 188 height 28
click at [471, 213] on div "credentialcfgfactory" at bounding box center [430, 219] width 79 height 12
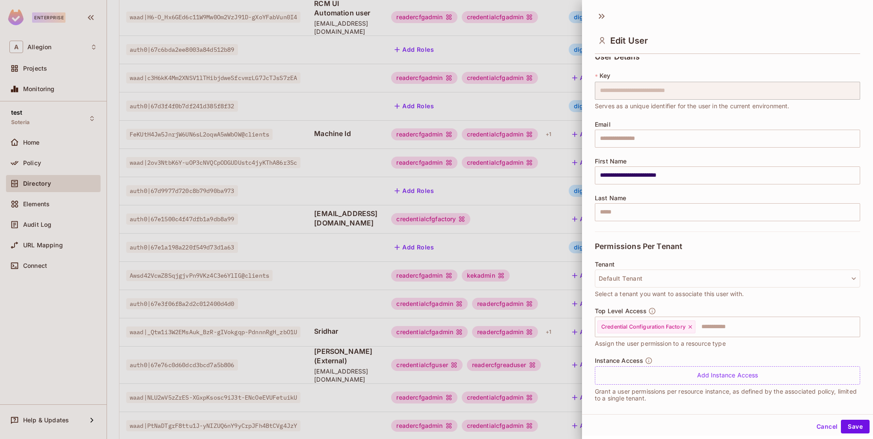
scroll to position [0, 0]
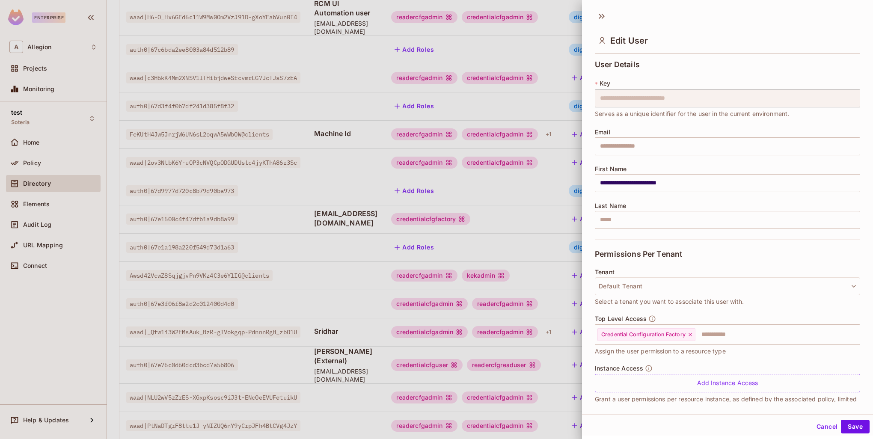
click at [526, 228] on div at bounding box center [436, 219] width 873 height 439
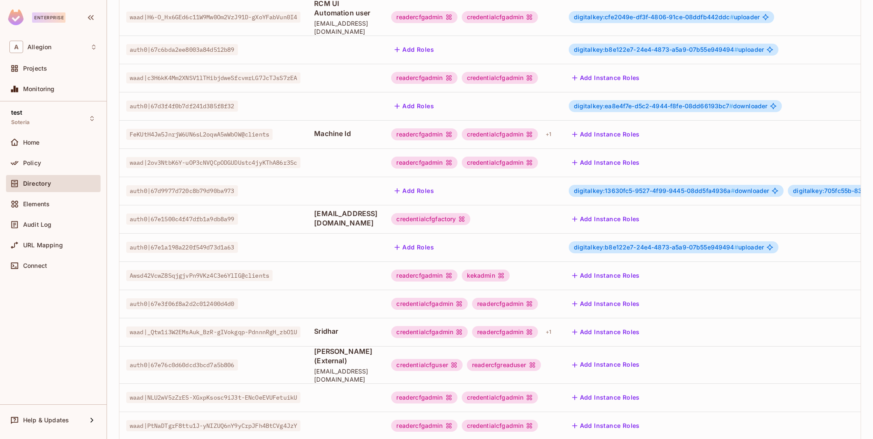
click at [471, 213] on div "credentialcfgfactory" at bounding box center [430, 219] width 79 height 12
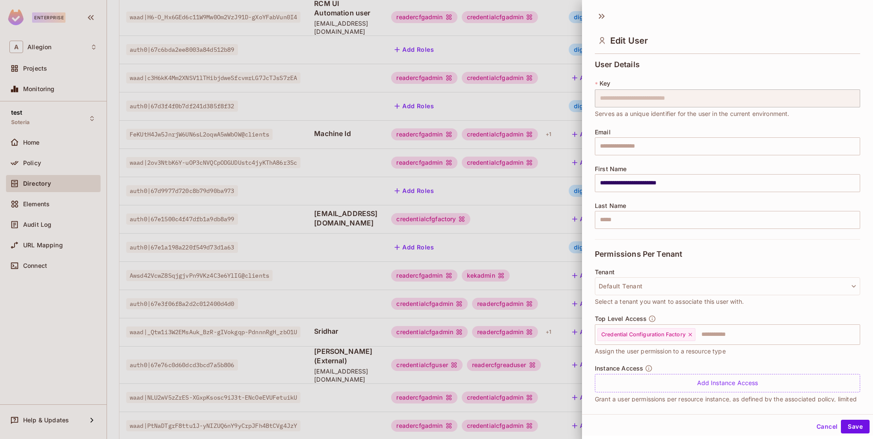
click at [548, 222] on div at bounding box center [436, 219] width 873 height 439
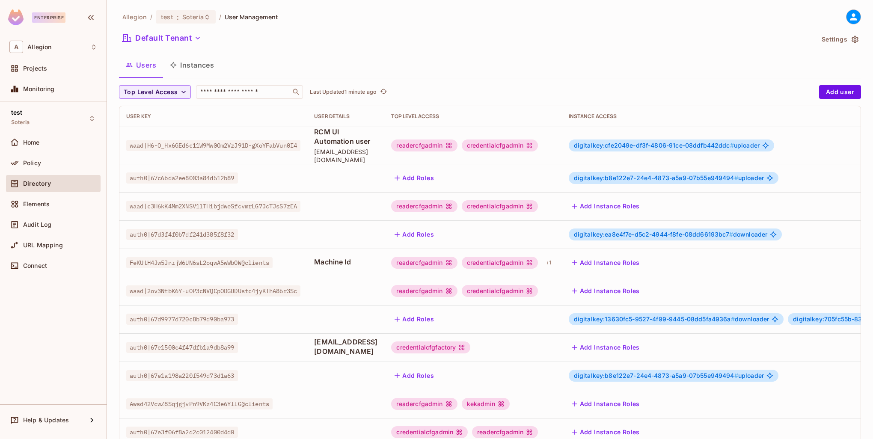
scroll to position [165, 0]
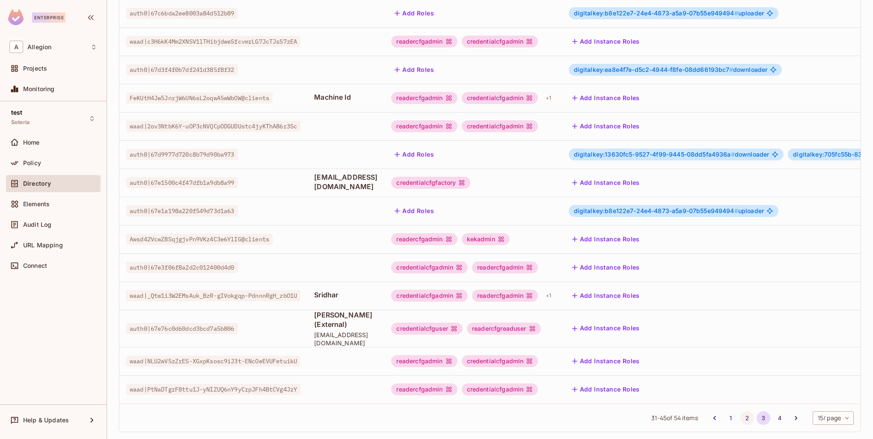
click at [741, 411] on button "2" at bounding box center [748, 418] width 14 height 14
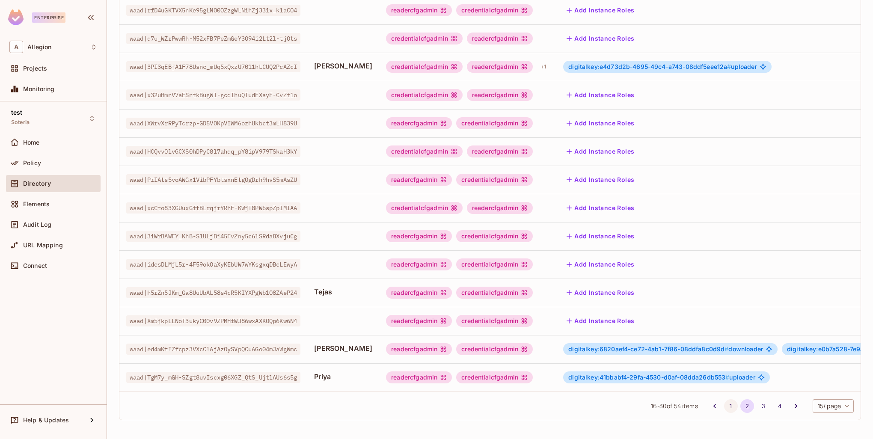
click at [724, 408] on button "1" at bounding box center [731, 406] width 14 height 14
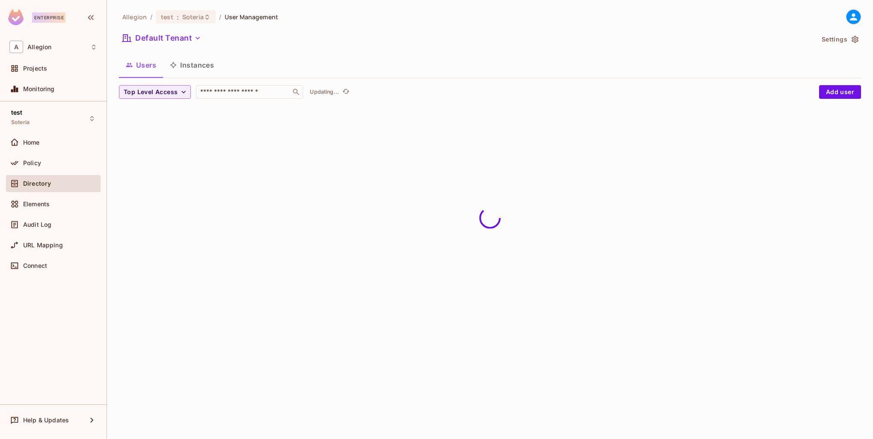
scroll to position [0, 0]
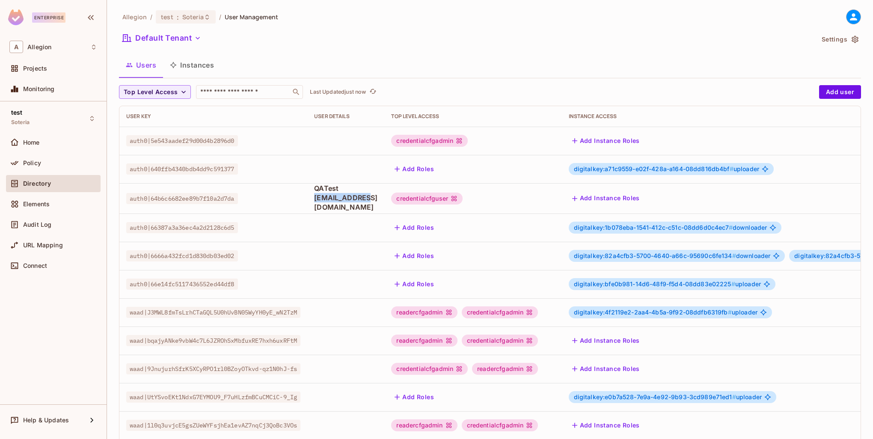
drag, startPoint x: 321, startPoint y: 202, endPoint x: 366, endPoint y: 201, distance: 45.0
click at [366, 201] on td "QATest [EMAIL_ADDRESS][DOMAIN_NAME]" at bounding box center [345, 198] width 77 height 30
copy span "testduplicate"
click at [378, 202] on span "QATest [EMAIL_ADDRESS][DOMAIN_NAME]" at bounding box center [345, 198] width 63 height 28
click at [457, 198] on icon at bounding box center [455, 199] width 6 height 6
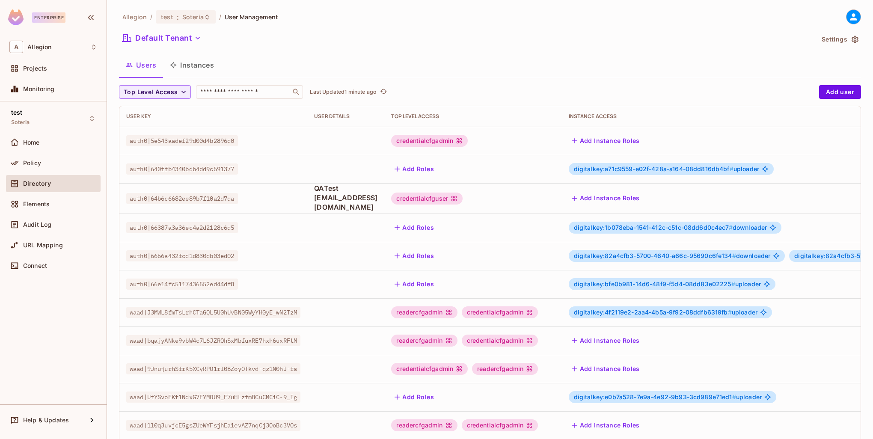
click at [457, 198] on icon at bounding box center [455, 199] width 6 height 6
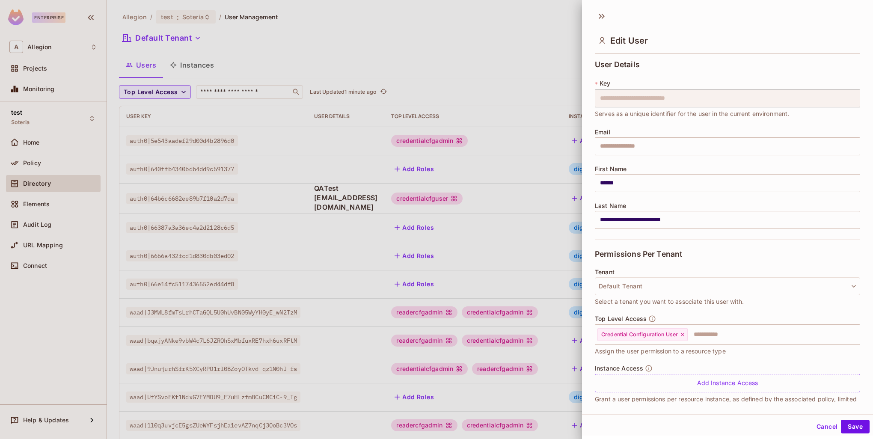
scroll to position [15, 0]
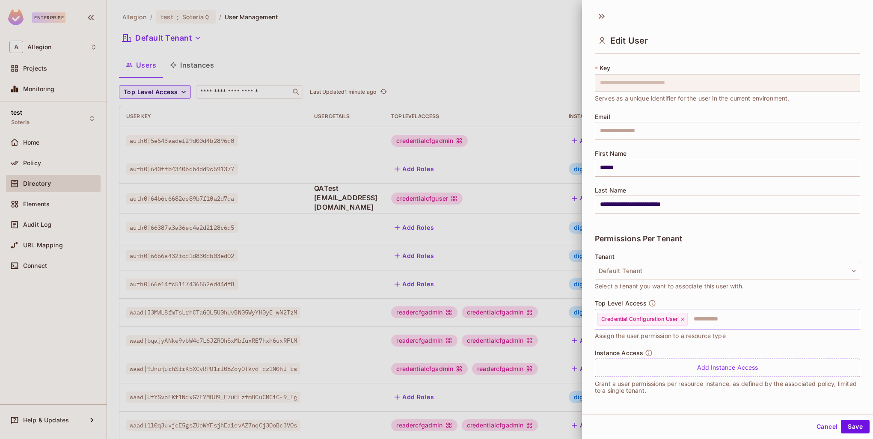
click at [716, 316] on input "text" at bounding box center [766, 319] width 155 height 17
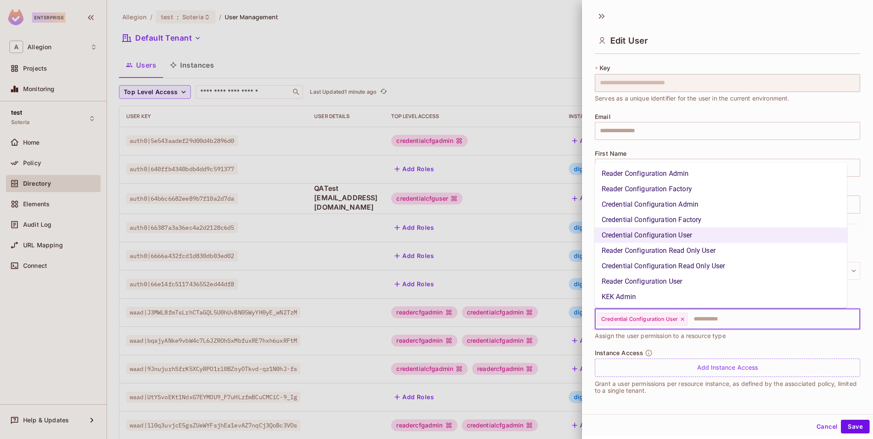
click at [664, 297] on li "KEK Admin" at bounding box center [721, 296] width 253 height 15
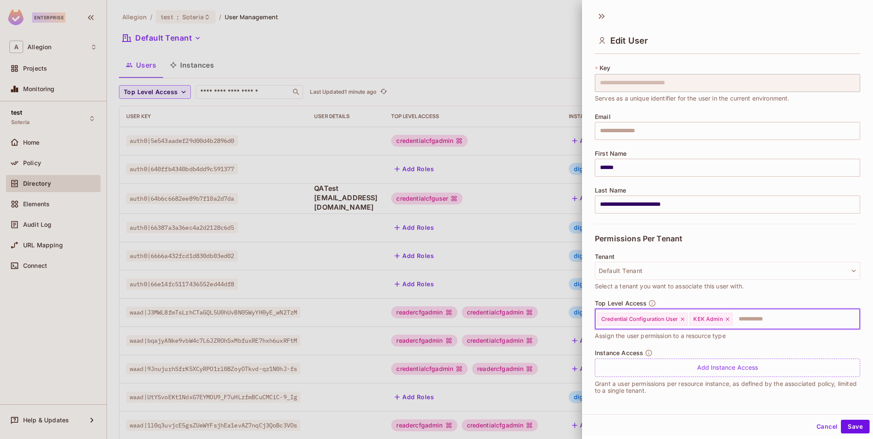
click at [684, 319] on icon at bounding box center [682, 319] width 3 height 3
click at [855, 425] on button "Save" at bounding box center [855, 427] width 29 height 14
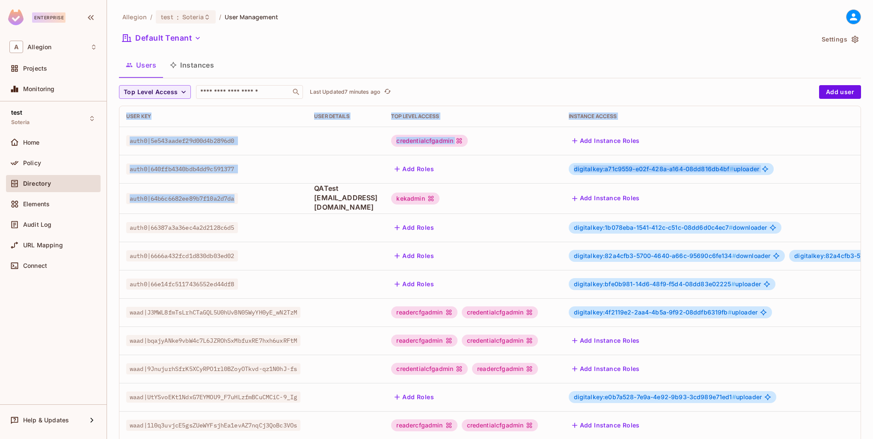
drag, startPoint x: 241, startPoint y: 196, endPoint x: 117, endPoint y: 195, distance: 124.6
click at [117, 195] on div "Allegion / test : Soteria / User Management Default Tenant Settings Users Insta…" at bounding box center [490, 219] width 766 height 439
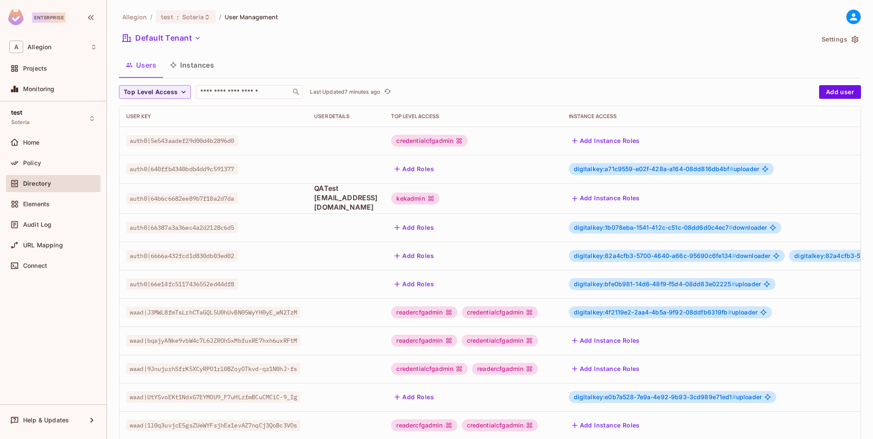
click at [290, 216] on td "auth0|66387a3a36ec4a2d2128c6d5" at bounding box center [213, 228] width 188 height 28
drag, startPoint x: 195, startPoint y: 196, endPoint x: 126, endPoint y: 198, distance: 68.5
click at [126, 198] on div "auth0|64b6c6682ee89b7f10a2d7da" at bounding box center [213, 198] width 174 height 9
copy span "auth0|64b6c6682ee89b7f10a2d7da"
click at [434, 196] on icon at bounding box center [431, 199] width 6 height 6
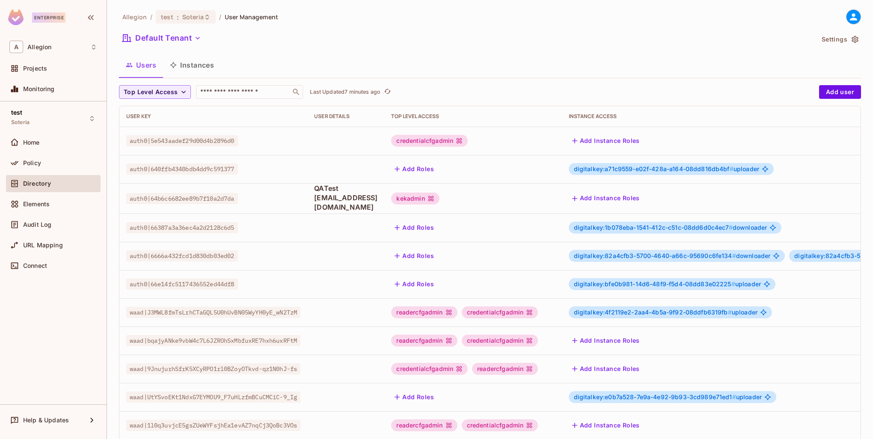
click at [439, 201] on div "kekadmin" at bounding box center [415, 199] width 48 height 12
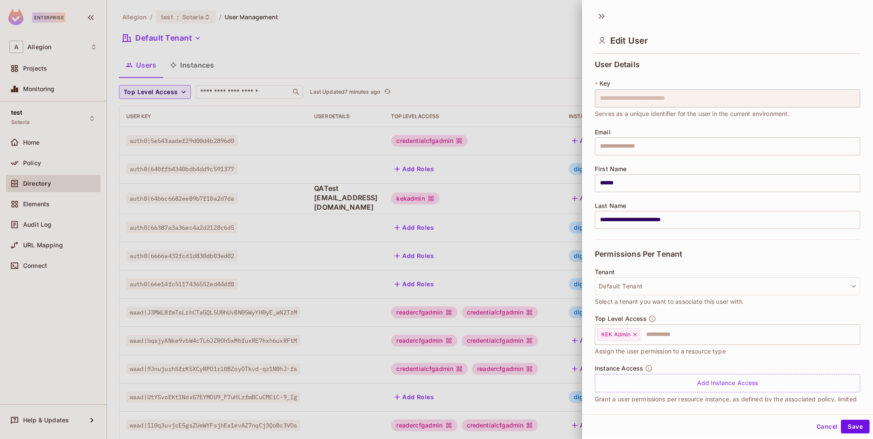
click at [445, 193] on div at bounding box center [436, 219] width 873 height 439
